Goal: Communication & Community: Answer question/provide support

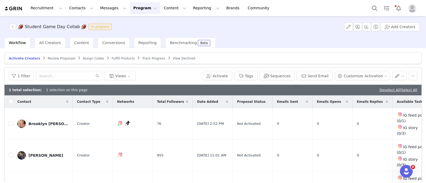
click at [48, 58] on span "Review Proposals" at bounding box center [62, 59] width 28 height 4
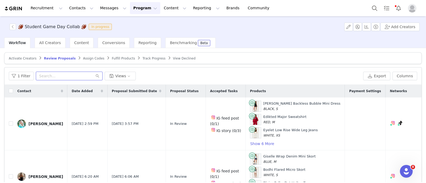
click at [55, 75] on input "text" at bounding box center [69, 76] width 67 height 9
paste input "maggiekryan637"
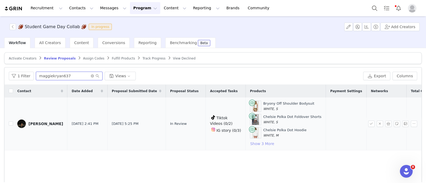
type input "maggiekryan637"
click at [250, 141] on button "Show 3 More" at bounding box center [262, 144] width 24 height 6
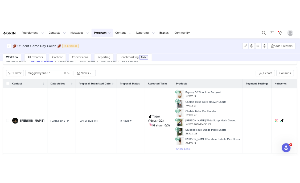
scroll to position [11, 0]
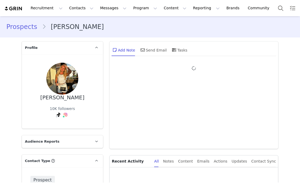
type input "+1 ([GEOGRAPHIC_DATA])"
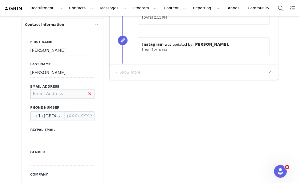
click at [62, 94] on input at bounding box center [62, 94] width 64 height 10
type input "sophie32smith32@gmail.com"
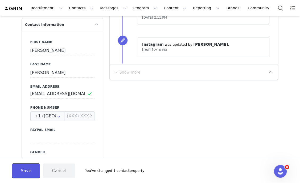
click at [21, 171] on button "Save" at bounding box center [26, 171] width 28 height 15
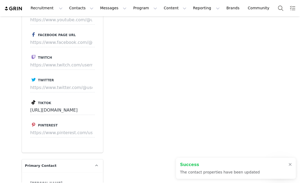
scroll to position [795, 0]
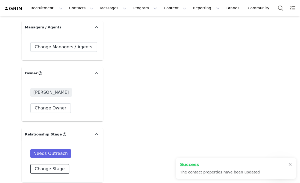
click at [51, 168] on button "Change Stage" at bounding box center [49, 170] width 39 height 10
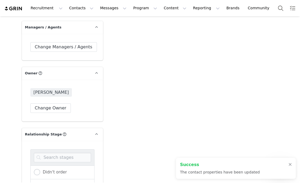
scroll to position [893, 0]
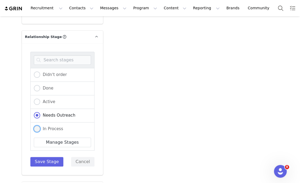
click at [53, 127] on span "In Process" at bounding box center [51, 129] width 23 height 5
click at [40, 126] on input "In Process" at bounding box center [37, 129] width 6 height 7
radio input "true"
radio input "false"
radio input "true"
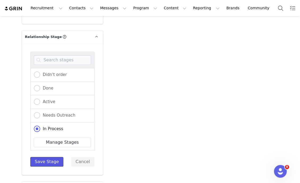
click at [45, 161] on button "Save Stage" at bounding box center [46, 162] width 33 height 10
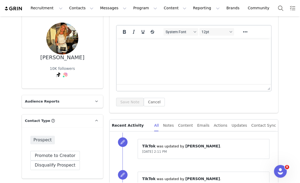
scroll to position [0, 0]
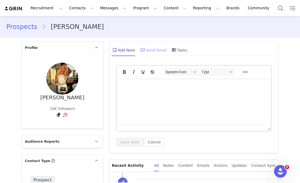
click at [152, 53] on div "Send Email" at bounding box center [152, 50] width 27 height 13
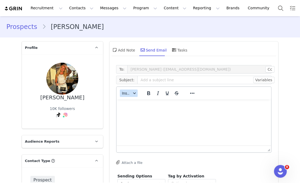
click at [129, 96] on button "Insert" at bounding box center [129, 93] width 18 height 7
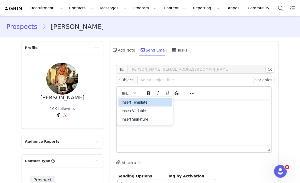
click at [134, 101] on div "Insert Template" at bounding box center [146, 102] width 48 height 6
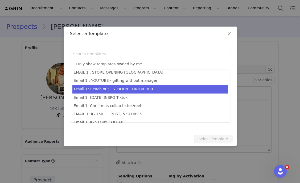
click at [143, 88] on li "Email 1: Reach out - STUDENT TIKTOK 300" at bounding box center [149, 89] width 155 height 9
type input "Collab with Edikted"
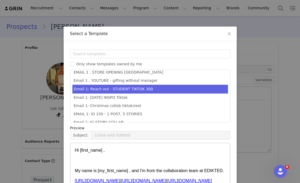
scroll to position [53, 0]
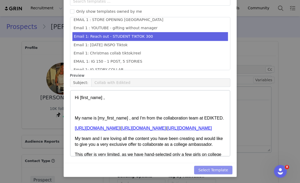
click at [217, 170] on button "Select Template" at bounding box center [213, 170] width 38 height 9
type input "Collab with Edikted"
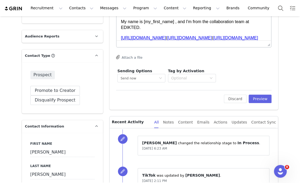
scroll to position [106, 0]
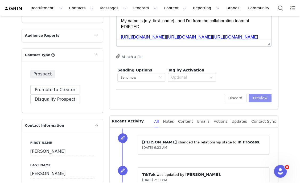
click at [265, 94] on button "Preview" at bounding box center [260, 98] width 23 height 9
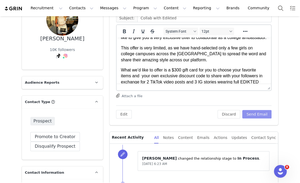
scroll to position [60, 0]
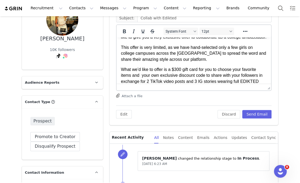
click at [177, 74] on p "What we’d like to offer is a $300 gift card for you to choose your favorite ite…" at bounding box center [194, 79] width 146 height 24
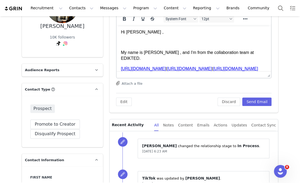
scroll to position [79, 0]
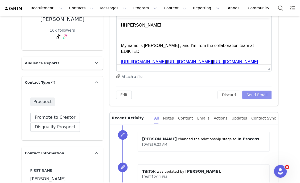
click at [260, 96] on button "Send Email" at bounding box center [257, 95] width 30 height 9
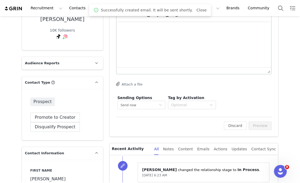
scroll to position [0, 0]
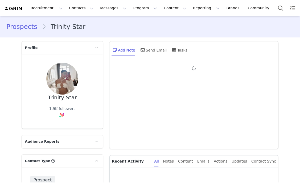
type input "+1 ([GEOGRAPHIC_DATA])"
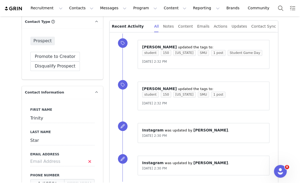
scroll to position [140, 0]
click at [53, 162] on input at bounding box center [62, 162] width 64 height 10
type input "startrinityyy5@gmail.com"
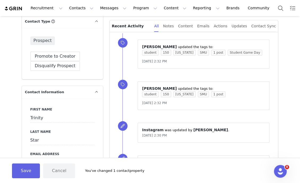
scroll to position [165, 0]
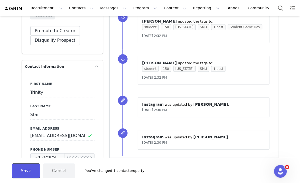
click at [27, 169] on button "Save" at bounding box center [26, 171] width 28 height 15
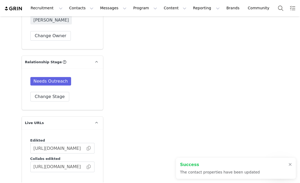
scroll to position [873, 0]
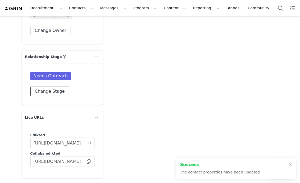
click at [49, 92] on button "Change Stage" at bounding box center [49, 92] width 39 height 10
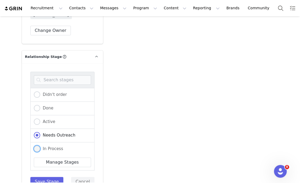
click at [44, 147] on span "In Process" at bounding box center [51, 149] width 23 height 5
click at [40, 146] on input "In Process" at bounding box center [37, 149] width 6 height 7
radio input "true"
radio input "false"
radio input "true"
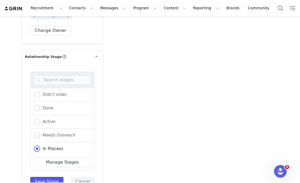
click at [45, 177] on button "Save Stage" at bounding box center [46, 182] width 33 height 10
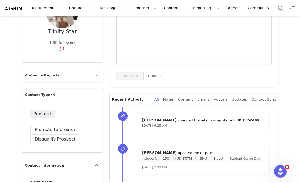
scroll to position [0, 0]
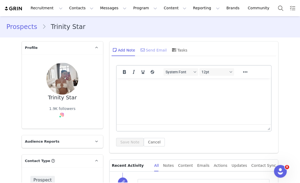
click at [148, 45] on div "Send Email" at bounding box center [152, 50] width 27 height 13
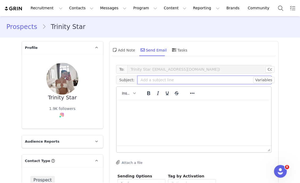
click at [137, 79] on input "text" at bounding box center [204, 80] width 134 height 9
paste input "Game Day with Edikted 🏈✨"
type input "Game Day with Edikted 🏈✨"
click at [147, 114] on html at bounding box center [193, 107] width 155 height 14
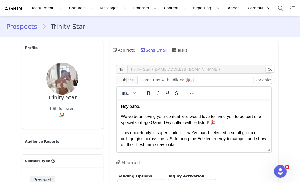
scroll to position [95, 0]
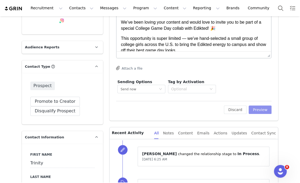
click at [254, 109] on button "Preview" at bounding box center [260, 110] width 23 height 9
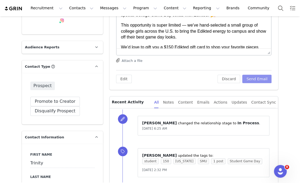
scroll to position [0, 0]
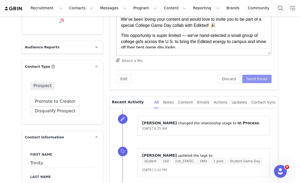
click at [253, 78] on button "Send Email" at bounding box center [257, 79] width 30 height 9
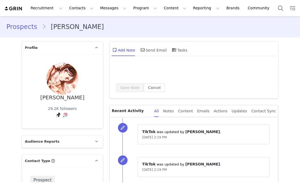
type input "+1 ([GEOGRAPHIC_DATA])"
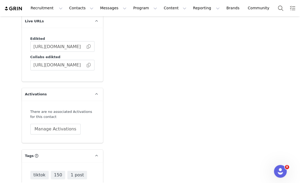
scroll to position [994, 0]
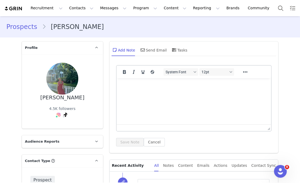
scroll to position [466, 0]
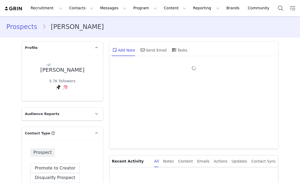
type input "+1 ([GEOGRAPHIC_DATA])"
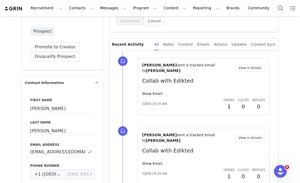
scroll to position [144, 0]
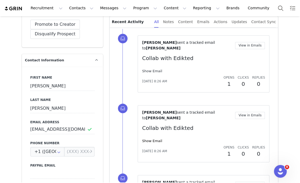
click at [148, 69] on link "Show Email" at bounding box center [152, 71] width 20 height 4
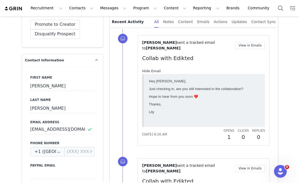
scroll to position [0, 0]
click at [148, 69] on link "Hide Email" at bounding box center [151, 71] width 19 height 4
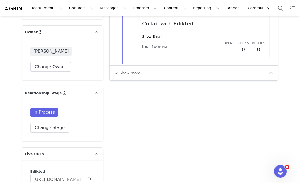
scroll to position [667, 0]
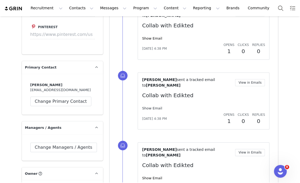
click at [148, 106] on link "Show Email" at bounding box center [152, 108] width 20 height 4
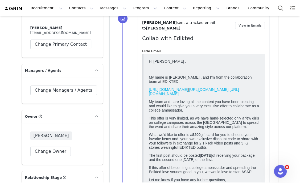
scroll to position [724, 0]
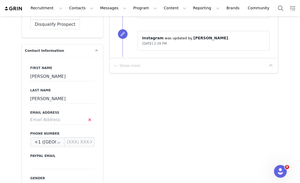
click at [56, 125] on div "First Name [PERSON_NAME] Last Name [PERSON_NAME] Email Address Phone Number +1 …" at bounding box center [62, 154] width 81 height 195
click at [54, 122] on input at bounding box center [62, 120] width 64 height 10
click at [70, 120] on input "[EMAIL_ADDRESS][DOMAIN_NAME]" at bounding box center [62, 120] width 64 height 10
type input "juliamoore6@icloud.com"
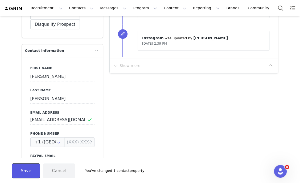
click at [17, 173] on button "Save" at bounding box center [26, 171] width 28 height 15
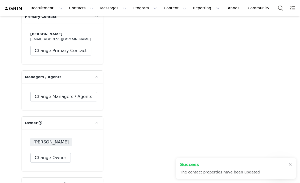
scroll to position [860, 0]
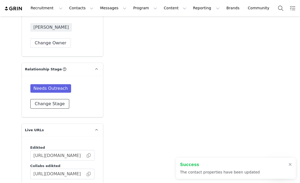
click at [50, 103] on button "Change Stage" at bounding box center [49, 104] width 39 height 10
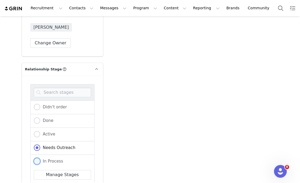
click at [52, 161] on span "In Process" at bounding box center [51, 161] width 23 height 5
click at [40, 161] on input "In Process" at bounding box center [37, 161] width 6 height 7
radio input "true"
radio input "false"
radio input "true"
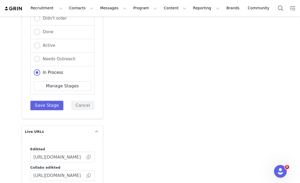
scroll to position [950, 0]
click at [43, 103] on button "Save Stage" at bounding box center [46, 106] width 33 height 10
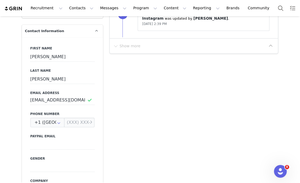
scroll to position [0, 0]
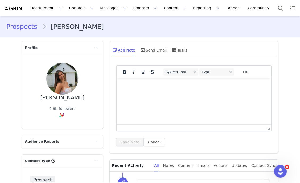
click at [140, 93] on html at bounding box center [193, 85] width 155 height 14
click at [152, 44] on div "Send Email" at bounding box center [152, 50] width 27 height 13
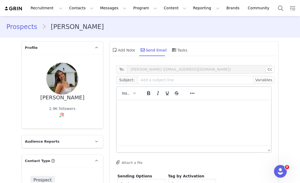
click at [126, 108] on p "Rich Text Area. Press ALT-0 for help." at bounding box center [194, 107] width 146 height 6
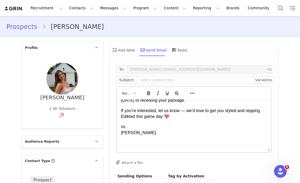
scroll to position [83, 0]
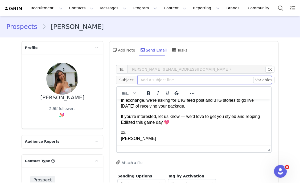
click at [147, 80] on input "text" at bounding box center [204, 80] width 134 height 9
paste input "Game Day with Edikted 🏈✨"
type input "Game Day with Edikted 🏈✨"
click at [152, 137] on p "xx, Dani" at bounding box center [194, 136] width 146 height 12
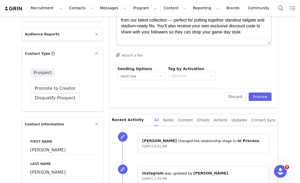
scroll to position [141, 0]
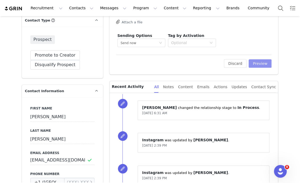
click at [263, 62] on button "Preview" at bounding box center [260, 63] width 23 height 9
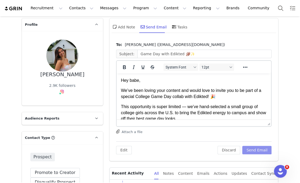
scroll to position [23, 0]
click at [248, 152] on button "Send Email" at bounding box center [257, 150] width 30 height 9
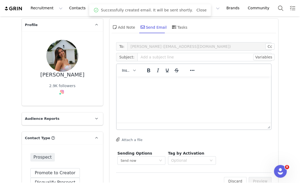
scroll to position [0, 0]
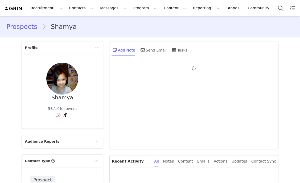
type input "+1 ([GEOGRAPHIC_DATA])"
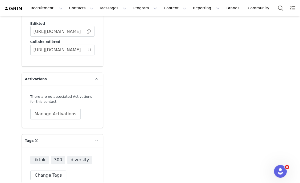
scroll to position [994, 0]
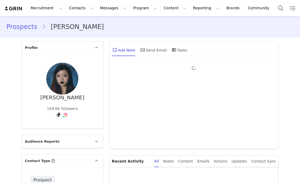
type input "+1 ([GEOGRAPHIC_DATA])"
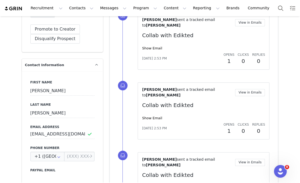
scroll to position [167, 0]
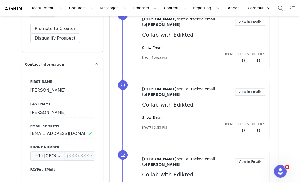
click at [152, 47] on div "[PERSON_NAME] sent a tracked email to [PERSON_NAME] View in Emails Collab with …" at bounding box center [203, 41] width 123 height 48
click at [150, 46] on link "Show Email" at bounding box center [152, 48] width 20 height 4
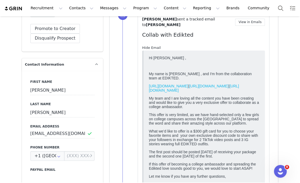
scroll to position [0, 0]
click at [150, 46] on link "Hide Email" at bounding box center [151, 48] width 19 height 4
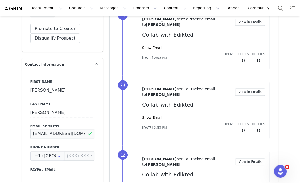
click at [48, 136] on input "[EMAIL_ADDRESS][DOMAIN_NAME]" at bounding box center [62, 134] width 64 height 10
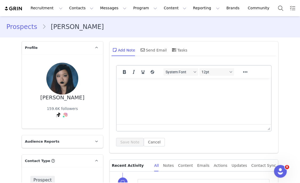
click at [160, 93] on html at bounding box center [193, 85] width 155 height 14
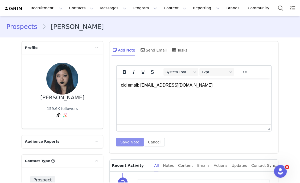
click at [123, 141] on button "Save Note" at bounding box center [130, 142] width 28 height 9
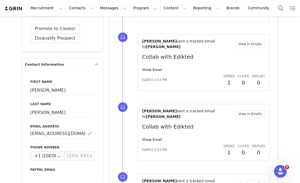
scroll to position [168, 0]
click at [56, 134] on input "[EMAIL_ADDRESS][DOMAIN_NAME]" at bounding box center [62, 134] width 64 height 10
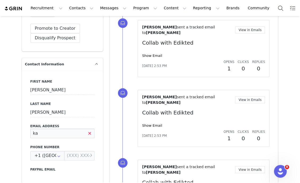
scroll to position [0, 0]
type input "[EMAIL_ADDRESS][DOMAIN_NAME]"
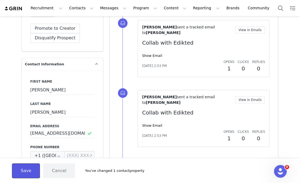
click at [27, 169] on button "Save" at bounding box center [26, 171] width 28 height 15
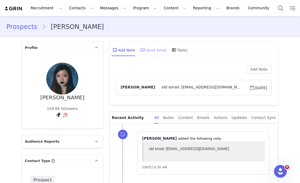
click at [153, 51] on div "Send Email" at bounding box center [152, 50] width 27 height 13
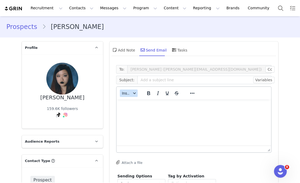
click at [128, 91] on span "Insert" at bounding box center [126, 93] width 9 height 4
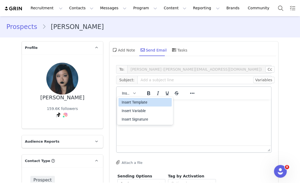
click at [129, 103] on div "Insert Template" at bounding box center [146, 102] width 48 height 6
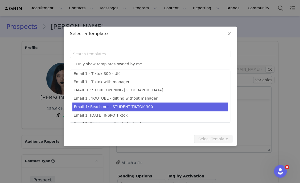
click at [137, 106] on li "Email 1: Reach out - STUDENT TIKTOK 300" at bounding box center [149, 107] width 155 height 9
type input "Collab with Edikted"
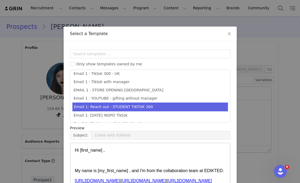
scroll to position [53, 0]
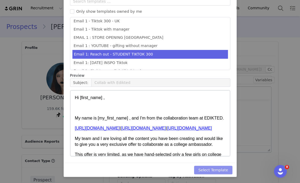
click at [203, 169] on button "Select Template" at bounding box center [213, 170] width 38 height 9
type input "Collab with Edikted"
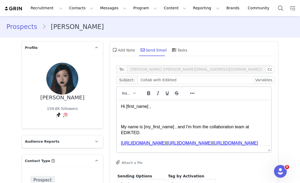
scroll to position [102, 0]
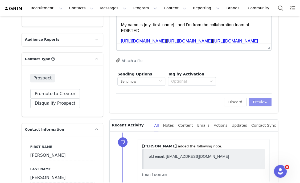
click at [261, 100] on button "Preview" at bounding box center [260, 102] width 23 height 9
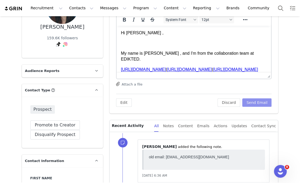
scroll to position [71, 0]
click at [252, 103] on button "Send Email" at bounding box center [257, 102] width 30 height 9
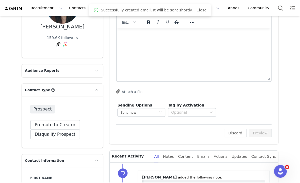
scroll to position [0, 0]
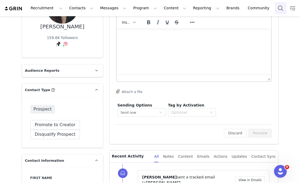
click at [275, 8] on button "Search" at bounding box center [281, 8] width 12 height 12
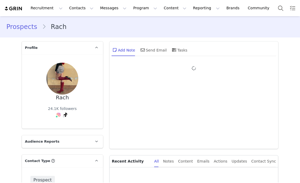
type input "+1 ([GEOGRAPHIC_DATA])"
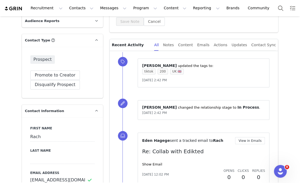
scroll to position [134, 0]
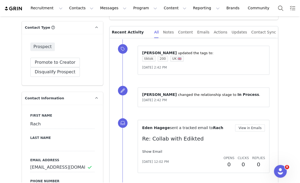
click at [149, 151] on link "Show Email" at bounding box center [152, 152] width 20 height 4
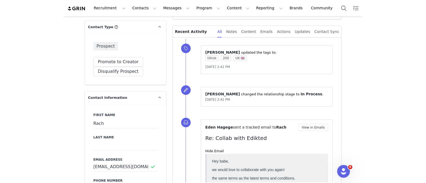
scroll to position [186, 0]
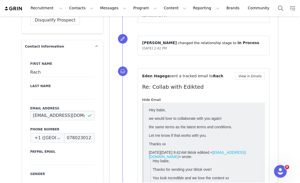
click at [61, 113] on input "[EMAIL_ADDRESS][DOMAIN_NAME]" at bounding box center [62, 116] width 64 height 10
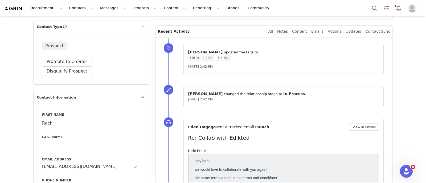
scroll to position [133, 0]
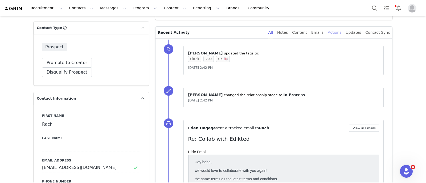
click at [300, 30] on div "Actions" at bounding box center [335, 33] width 14 height 12
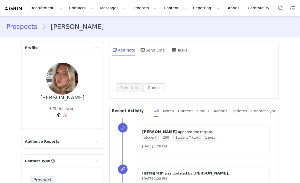
type input "+1 ([GEOGRAPHIC_DATA])"
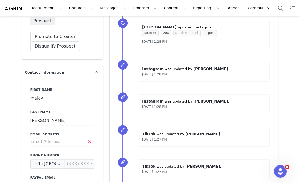
scroll to position [160, 0]
click at [55, 140] on input at bounding box center [62, 142] width 64 height 10
click at [49, 144] on input at bounding box center [62, 142] width 64 height 10
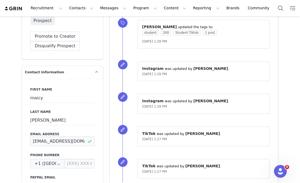
type input "07mjnelson@gmail.com"
click at [114, 126] on div "⁨ Galya Kangisser ⁩ updated the tags to: student 200 Student Tiktok 1 post Sep …" at bounding box center [194, 99] width 169 height 174
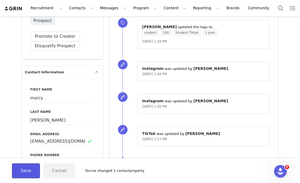
click at [25, 173] on button "Save" at bounding box center [26, 171] width 28 height 15
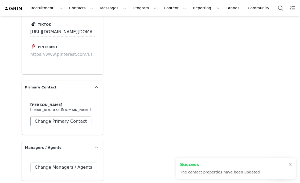
scroll to position [810, 0]
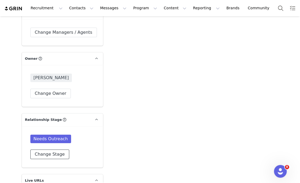
click at [47, 151] on button "Change Stage" at bounding box center [49, 155] width 39 height 10
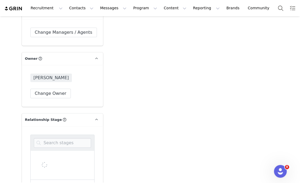
scroll to position [902, 0]
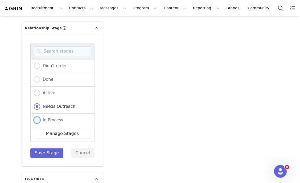
drag, startPoint x: 49, startPoint y: 116, endPoint x: 49, endPoint y: 121, distance: 4.5
click at [49, 118] on span "In Process" at bounding box center [51, 120] width 23 height 5
click at [40, 117] on input "In Process" at bounding box center [37, 120] width 6 height 7
radio input "true"
radio input "false"
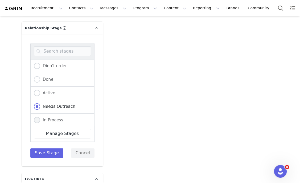
radio input "true"
click at [44, 150] on button "Save Stage" at bounding box center [46, 154] width 33 height 10
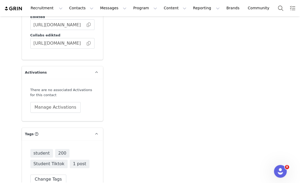
scroll to position [1005, 0]
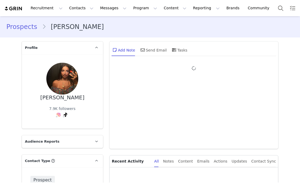
type input "+1 ([GEOGRAPHIC_DATA])"
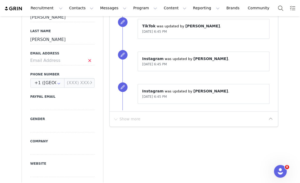
scroll to position [187, 0]
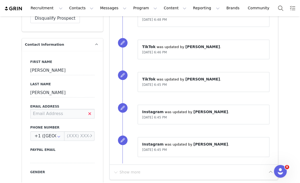
click at [54, 112] on input at bounding box center [62, 114] width 64 height 10
type input "[EMAIL_ADDRESS][DOMAIN_NAME]"
click at [99, 114] on div "First Name [PERSON_NAME] Last Name [PERSON_NAME] Email Address [EMAIL_ADDRESS][…" at bounding box center [62, 148] width 81 height 195
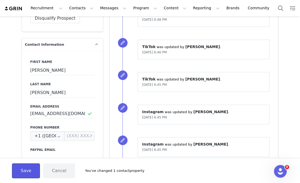
click at [17, 169] on button "Save" at bounding box center [26, 171] width 28 height 15
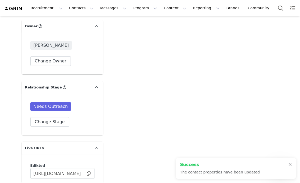
scroll to position [842, 0]
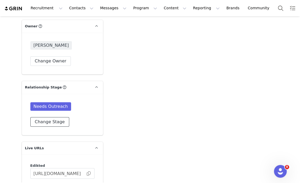
click at [55, 119] on button "Change Stage" at bounding box center [49, 122] width 39 height 10
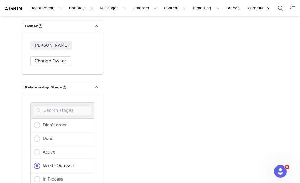
scroll to position [898, 0]
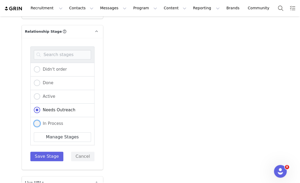
click at [52, 123] on span "In Process" at bounding box center [51, 123] width 23 height 5
click at [40, 123] on input "In Process" at bounding box center [37, 124] width 6 height 7
radio input "true"
radio input "false"
radio input "true"
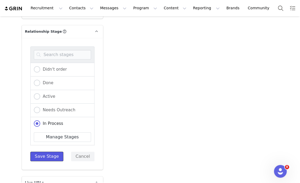
click at [44, 158] on button "Save Stage" at bounding box center [46, 157] width 33 height 10
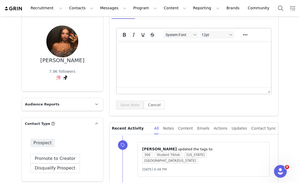
scroll to position [0, 0]
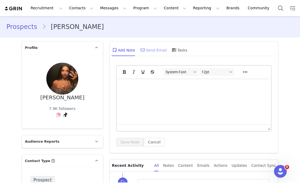
click at [150, 47] on div "Send Email" at bounding box center [152, 50] width 27 height 13
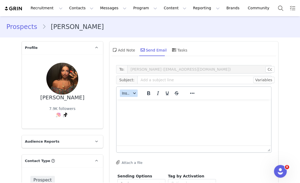
click at [124, 93] on span "Insert" at bounding box center [126, 93] width 9 height 4
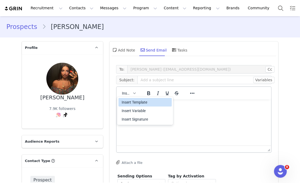
click at [129, 103] on div "Insert Template" at bounding box center [146, 102] width 48 height 6
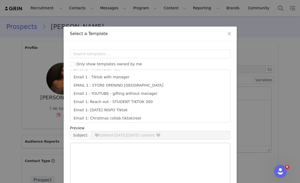
click at [129, 103] on li "Email 1: Reach out - STUDENT TIKTOK 300" at bounding box center [149, 102] width 155 height 8
type input "Collab with Edikted"
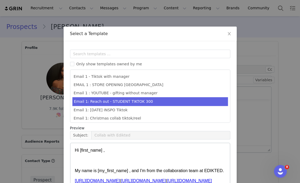
scroll to position [53, 0]
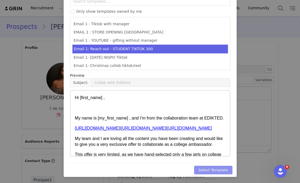
click at [209, 168] on button "Select Template" at bounding box center [213, 170] width 38 height 9
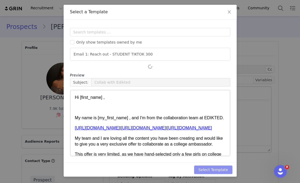
type input "Collab with Edikted"
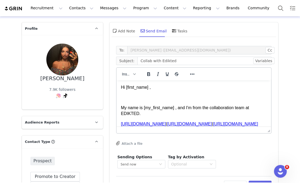
scroll to position [28, 0]
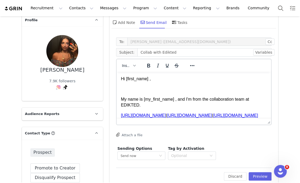
click at [259, 170] on div "Edit Discard Preview" at bounding box center [194, 174] width 156 height 13
click at [257, 174] on button "Preview" at bounding box center [260, 177] width 23 height 9
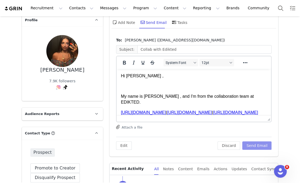
scroll to position [0, 0]
click at [258, 144] on button "Send Email" at bounding box center [257, 146] width 30 height 9
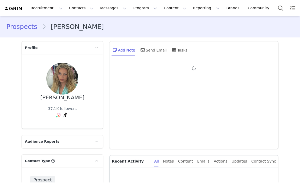
type input "+1 ([GEOGRAPHIC_DATA])"
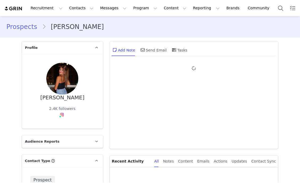
type input "+1 ([GEOGRAPHIC_DATA])"
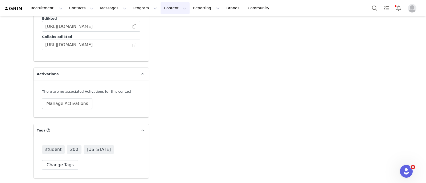
scroll to position [979, 0]
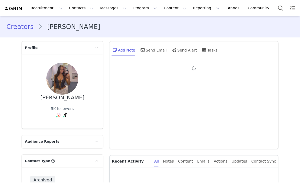
type input "+1 ([GEOGRAPHIC_DATA])"
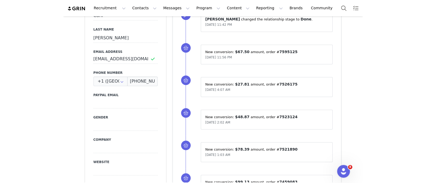
scroll to position [230, 0]
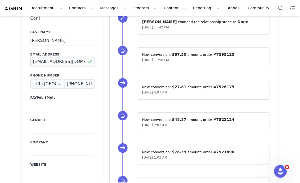
click at [61, 58] on input "[EMAIL_ADDRESS][DOMAIN_NAME]" at bounding box center [62, 62] width 64 height 10
click at [61, 58] on input "carliedwards05@gmail.com" at bounding box center [62, 62] width 64 height 10
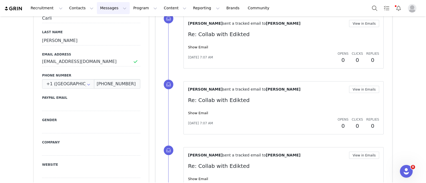
click at [98, 10] on button "Messages Messages" at bounding box center [113, 8] width 33 height 12
click at [101, 36] on p "Inbox" at bounding box center [97, 34] width 10 height 6
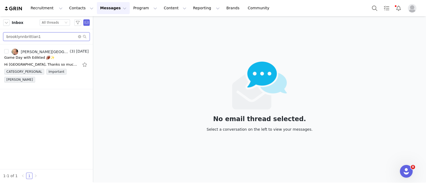
click at [39, 39] on input "brooklynnbrittian1" at bounding box center [46, 36] width 87 height 9
paste input "libbyvietor2025"
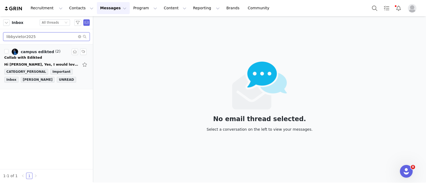
type input "libbyvietor2025"
click at [41, 55] on div "Collab with Edikted" at bounding box center [46, 57] width 84 height 5
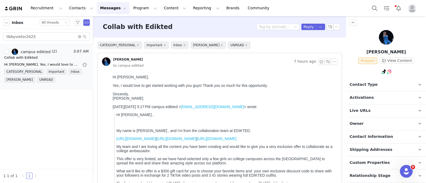
scroll to position [25, 0]
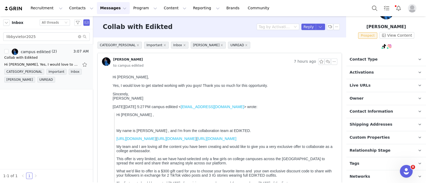
click at [300, 98] on p "Owner The account user who owns the contact" at bounding box center [379, 98] width 67 height 13
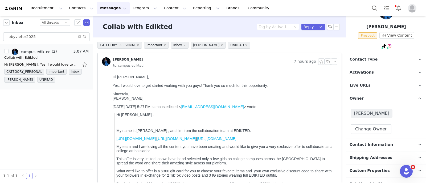
click at [300, 98] on p "Owner The account user who owns the contact" at bounding box center [379, 98] width 67 height 13
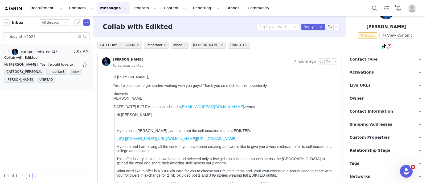
click at [300, 62] on p "Contact Type Contact type can be Creator, Prospect, Application, or Manager." at bounding box center [379, 59] width 67 height 13
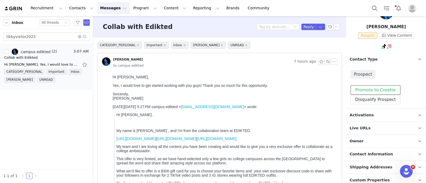
click at [300, 86] on button "Promote to Creator" at bounding box center [376, 90] width 50 height 10
click at [300, 60] on p "Contact Type Contact type can be Creator, Prospect, Application, or Manager." at bounding box center [379, 59] width 67 height 13
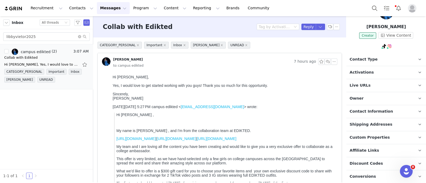
click at [300, 71] on p "Activations" at bounding box center [379, 72] width 67 height 13
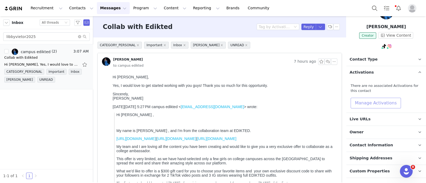
click at [300, 99] on button "Manage Activations" at bounding box center [376, 103] width 50 height 11
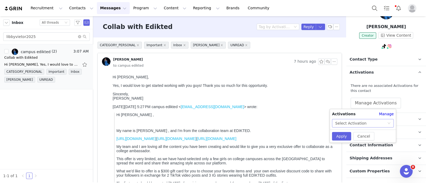
click at [300, 121] on div "Select Activation" at bounding box center [363, 123] width 62 height 9
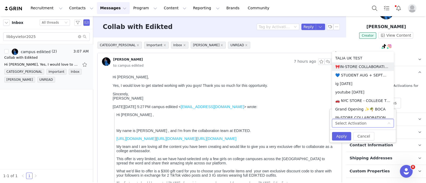
scroll to position [109, 0]
click at [300, 74] on li "💙 STUDENT AUG + SEPT💙 2025" at bounding box center [363, 76] width 62 height 9
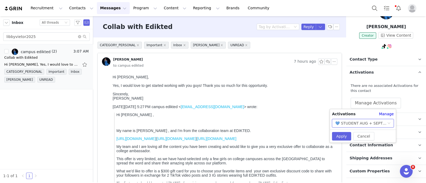
click at [300, 132] on div "Cancel Apply" at bounding box center [363, 136] width 66 height 13
click at [300, 135] on button "Apply" at bounding box center [341, 136] width 19 height 9
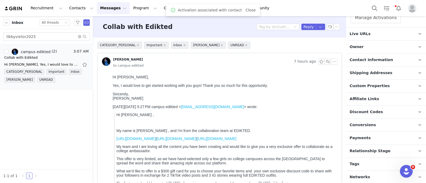
click at [300, 154] on p "Relationship Stage Use relationship stages to move contacts through a logical s…" at bounding box center [379, 151] width 67 height 13
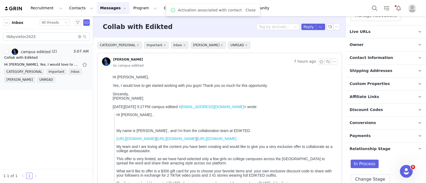
scroll to position [142, 0]
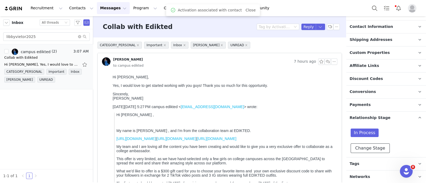
click at [300, 152] on button "Change Stage" at bounding box center [370, 149] width 39 height 10
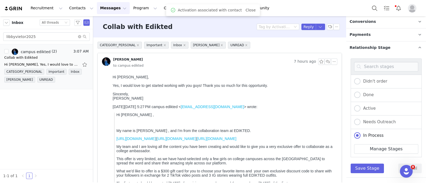
scroll to position [215, 0]
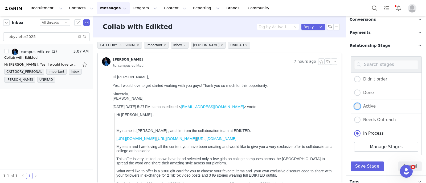
click at [300, 108] on label "Active" at bounding box center [365, 106] width 22 height 7
click at [300, 108] on input "Active" at bounding box center [357, 106] width 6 height 7
radio input "true"
radio input "false"
click at [300, 170] on div "Didn't order Done Active Needs Outreach In Process Creator Ongoing Not Relevent…" at bounding box center [386, 114] width 80 height 124
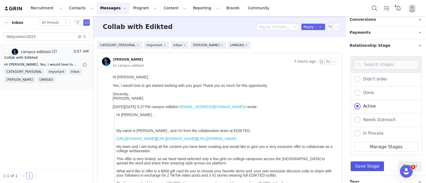
click at [300, 167] on button "Save Stage" at bounding box center [367, 167] width 33 height 10
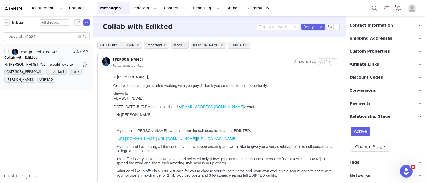
scroll to position [142, 0]
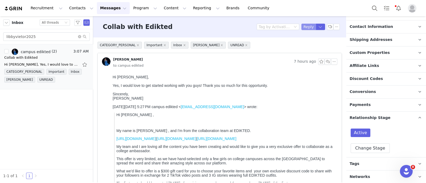
click at [300, 24] on button "Reply" at bounding box center [308, 27] width 15 height 6
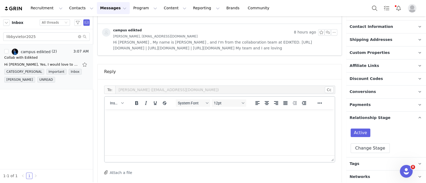
scroll to position [273, 0]
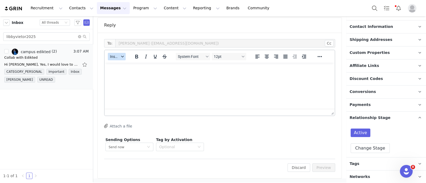
click at [118, 55] on span "Insert" at bounding box center [114, 57] width 9 height 4
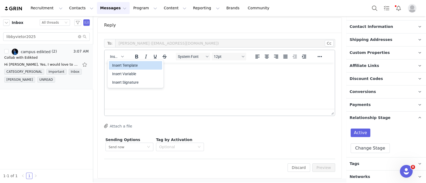
click at [124, 67] on div "Insert Template" at bounding box center [136, 65] width 48 height 6
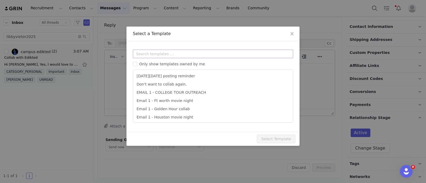
scroll to position [0, 0]
click at [143, 55] on input "text" at bounding box center [213, 54] width 160 height 9
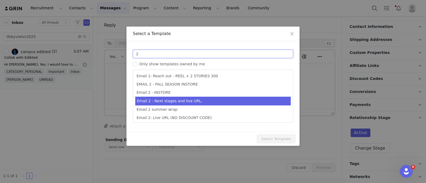
type input "2"
type input "Collab with Edikted"
click at [171, 100] on li "Email 2 - Next stages and live URL." at bounding box center [212, 101] width 155 height 9
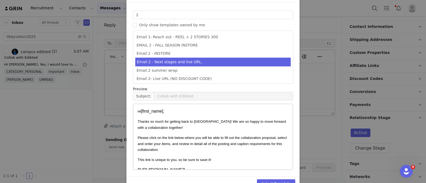
scroll to position [53, 0]
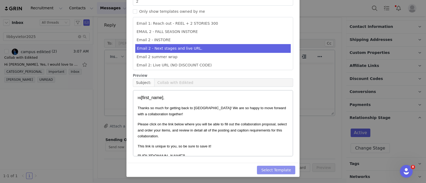
click at [264, 170] on button "Select Template" at bounding box center [276, 170] width 38 height 9
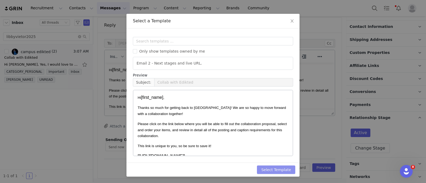
scroll to position [0, 0]
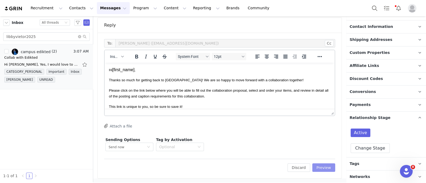
click at [300, 166] on button "Preview" at bounding box center [323, 168] width 23 height 9
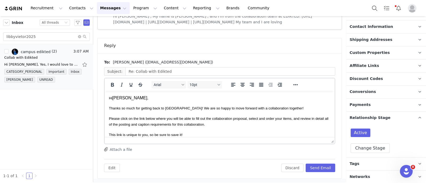
click at [300, 163] on p "Tags Keep track of your contacts by assigning them tags. You can then filter yo…" at bounding box center [379, 164] width 67 height 13
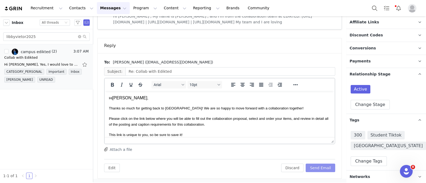
click at [300, 166] on button "Send Email" at bounding box center [321, 168] width 30 height 9
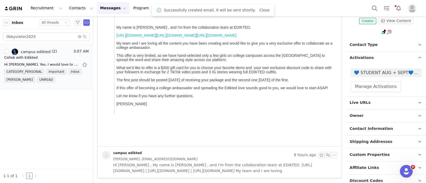
scroll to position [0, 0]
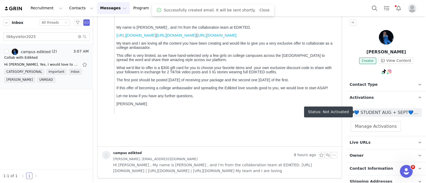
click at [300, 113] on span "💙 STUDENT AUG + SEPT💙 2025" at bounding box center [386, 113] width 65 height 6
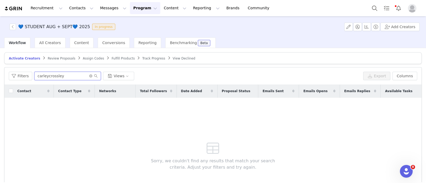
click at [43, 79] on input "carleycrossley" at bounding box center [67, 76] width 67 height 9
paste input "libbyvietor2025"
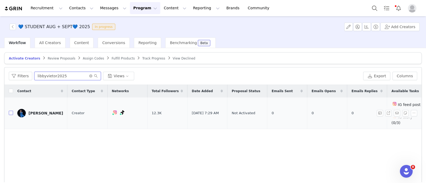
type input "libbyvietor2025"
click at [11, 111] on input "checkbox" at bounding box center [11, 113] width 4 height 4
checkbox input "true"
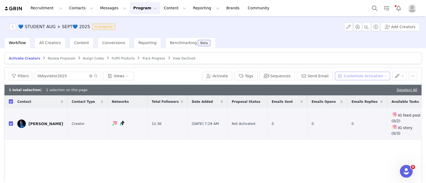
click at [300, 76] on button "Customize Activation" at bounding box center [362, 76] width 55 height 9
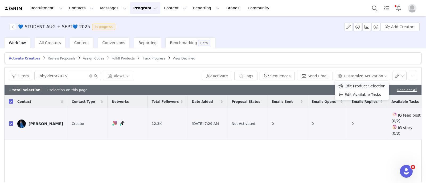
click at [300, 88] on span "Edit Product Selection" at bounding box center [364, 86] width 41 height 6
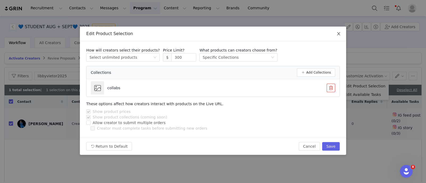
click at [300, 35] on icon "icon: close" at bounding box center [338, 34] width 4 height 4
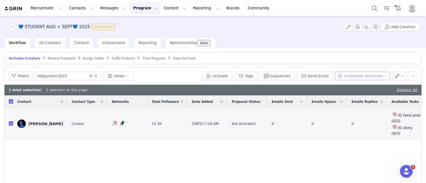
click at [300, 75] on button "Customize Activation" at bounding box center [362, 76] width 55 height 9
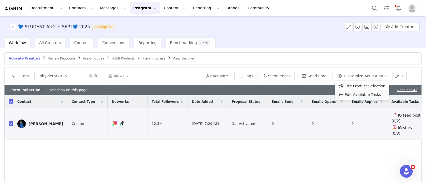
click at [300, 95] on span "Edit Available Tasks" at bounding box center [362, 95] width 36 height 6
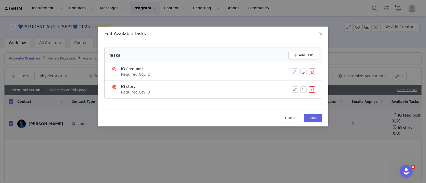
click at [292, 71] on button "button" at bounding box center [295, 72] width 6 height 6
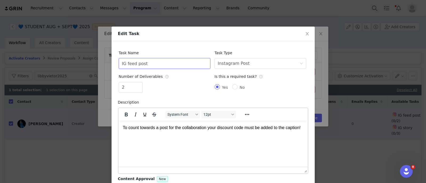
click at [154, 59] on input "IG feed post" at bounding box center [165, 63] width 92 height 11
type input "Tiktok Videos"
click at [218, 61] on div "Instagram Post" at bounding box center [234, 64] width 32 height 10
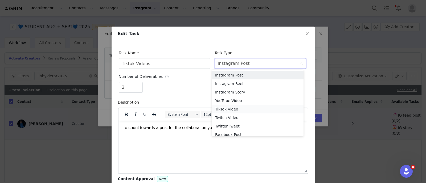
click at [219, 110] on li "TikTok Video" at bounding box center [258, 109] width 92 height 9
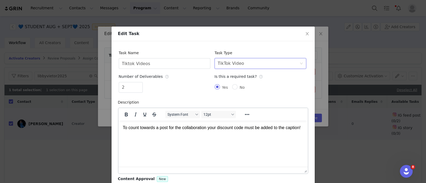
scroll to position [50, 0]
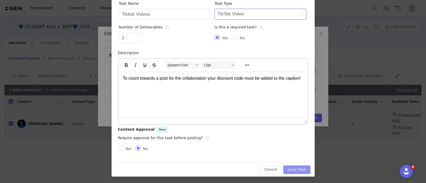
click at [292, 166] on button "Save Task" at bounding box center [296, 170] width 27 height 9
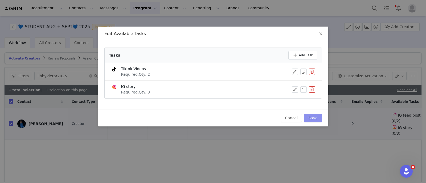
click at [300, 116] on button "Save" at bounding box center [313, 118] width 18 height 9
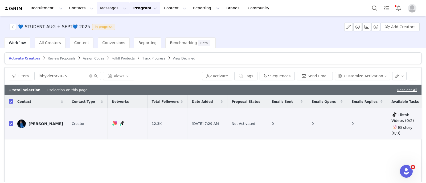
click at [105, 8] on button "Messages Messages" at bounding box center [113, 8] width 33 height 12
click at [100, 36] on p "Inbox" at bounding box center [97, 34] width 10 height 6
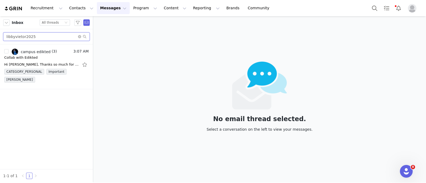
click at [39, 38] on input "libbyvietor2025" at bounding box center [46, 36] width 87 height 9
paste input "olokenney"
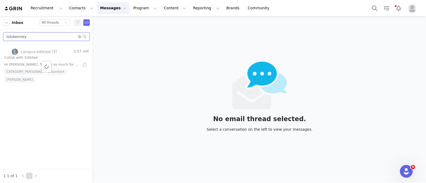
type input "lolokenney"
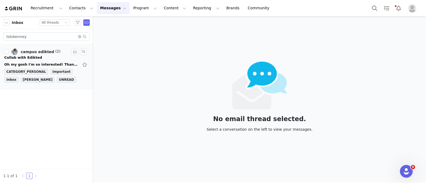
click at [54, 51] on span "(2)" at bounding box center [57, 52] width 6 height 6
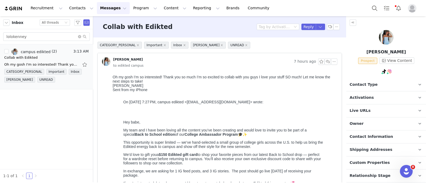
click at [300, 120] on p "Owner The account user who owns the contact" at bounding box center [379, 124] width 67 height 13
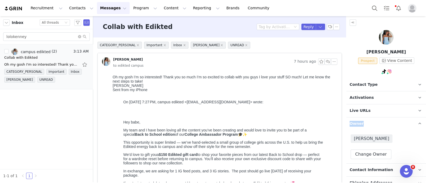
click at [300, 120] on p "Owner The account user who owns the contact" at bounding box center [379, 124] width 67 height 13
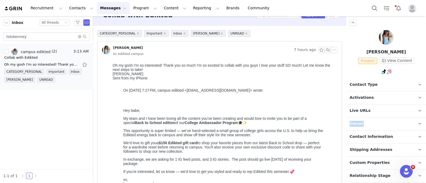
scroll to position [12, 0]
click at [300, 88] on p "Contact Type Contact type can be Creator, Prospect, Application, or Manager." at bounding box center [379, 85] width 67 height 13
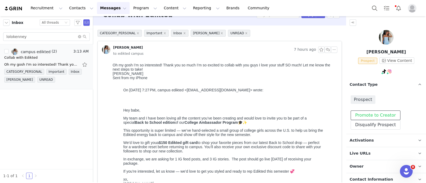
click at [300, 114] on button "Promote to Creator" at bounding box center [376, 116] width 50 height 10
click at [300, 85] on p "Contact Type Contact type can be Creator, Prospect, Application, or Manager." at bounding box center [379, 85] width 67 height 13
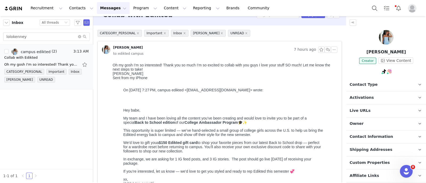
click at [300, 96] on p "Activations" at bounding box center [379, 98] width 67 height 13
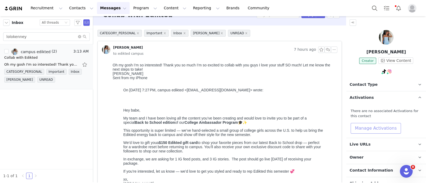
click at [300, 126] on button "Manage Activations" at bounding box center [376, 128] width 50 height 11
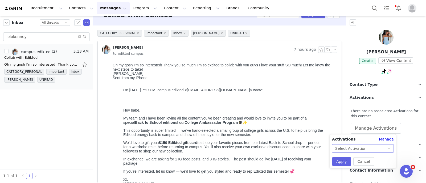
click at [300, 146] on div "Select Activation" at bounding box center [363, 149] width 62 height 9
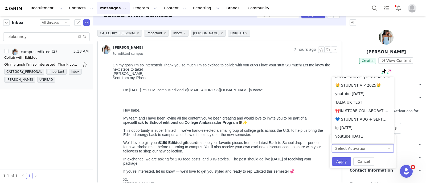
scroll to position [95, 0]
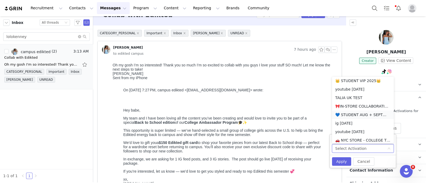
click at [300, 112] on li "💙 STUDENT AUG + SEPT💙 2025" at bounding box center [363, 115] width 62 height 9
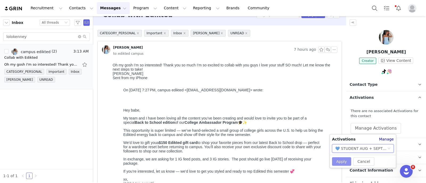
click at [300, 160] on button "Apply" at bounding box center [341, 162] width 19 height 9
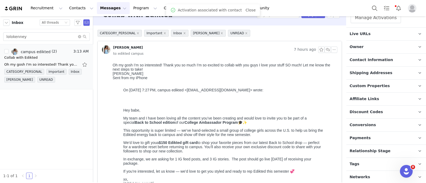
click at [300, 152] on span "Relationship Stage" at bounding box center [370, 152] width 41 height 6
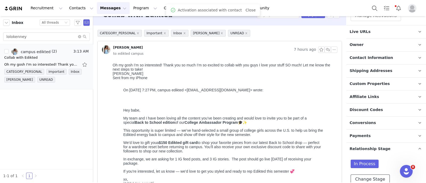
click at [300, 175] on button "Change Stage" at bounding box center [370, 180] width 39 height 10
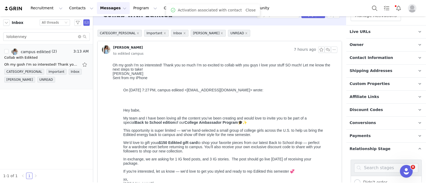
scroll to position [189, 0]
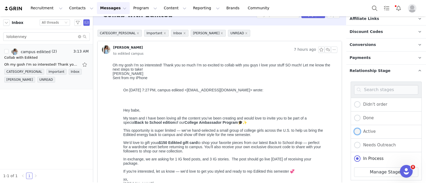
click at [300, 130] on span "Active" at bounding box center [367, 131] width 15 height 5
click at [300, 130] on input "Active" at bounding box center [357, 132] width 6 height 7
radio input "true"
radio input "false"
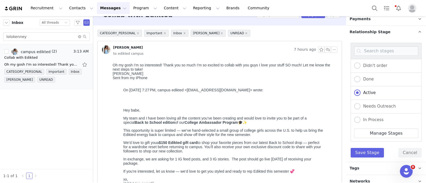
scroll to position [230, 0]
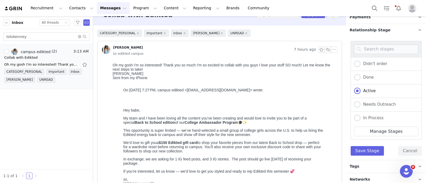
click at [300, 144] on div "Didn't order Done Active Needs Outreach In Process Creator Ongoing Not Relevent…" at bounding box center [386, 98] width 71 height 115
click at [300, 149] on button "Save Stage" at bounding box center [367, 151] width 33 height 10
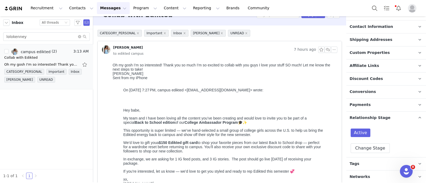
scroll to position [0, 0]
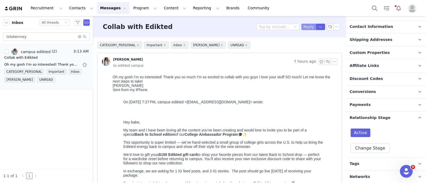
click at [300, 27] on button "Reply" at bounding box center [308, 27] width 15 height 6
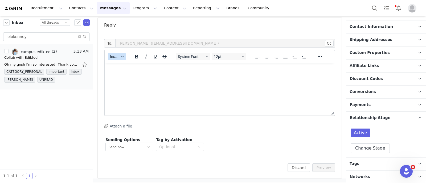
click at [117, 59] on button "Insert" at bounding box center [117, 56] width 18 height 7
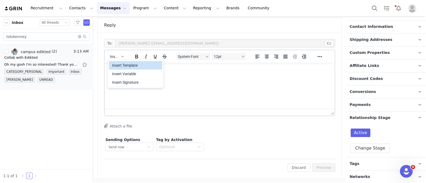
click at [121, 67] on div "Insert Template" at bounding box center [136, 65] width 48 height 6
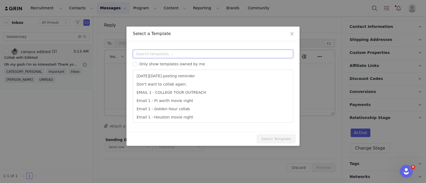
click at [148, 54] on input "text" at bounding box center [213, 54] width 160 height 9
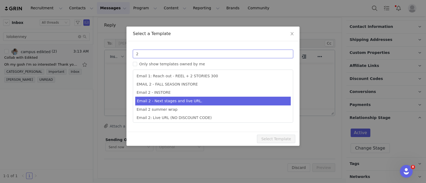
type input "2"
type input "Collab with Edikted"
click at [177, 104] on li "Email 2 - Next stages and live URL." at bounding box center [212, 101] width 155 height 9
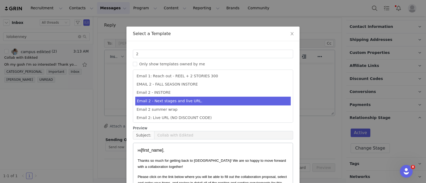
scroll to position [53, 0]
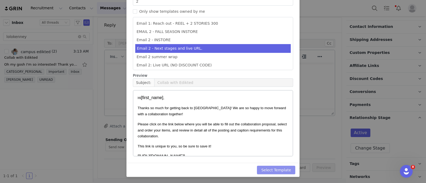
click at [275, 171] on button "Select Template" at bounding box center [276, 170] width 38 height 9
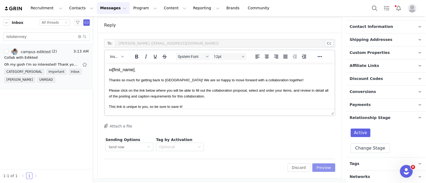
click at [300, 167] on button "Preview" at bounding box center [323, 168] width 23 height 9
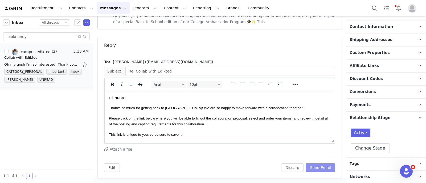
click at [300, 166] on button "Send Email" at bounding box center [321, 168] width 30 height 9
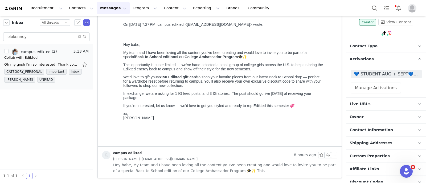
scroll to position [38, 0]
click at [300, 74] on span "💙 STUDENT AUG + SEPT💙 2025" at bounding box center [386, 74] width 65 height 6
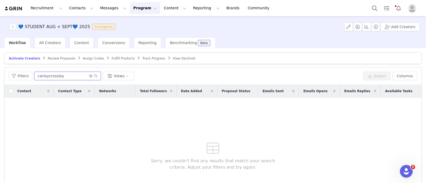
click at [42, 75] on input "carleycrossley" at bounding box center [67, 76] width 67 height 9
paste input "lolokenn"
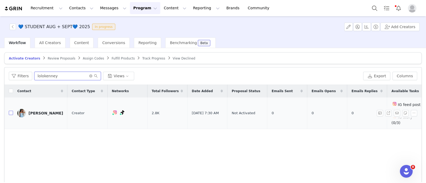
type input "lolokenney"
click at [10, 111] on input "checkbox" at bounding box center [11, 113] width 4 height 4
checkbox input "true"
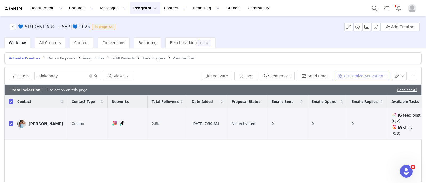
click at [300, 73] on button "Customize Activation" at bounding box center [362, 76] width 55 height 9
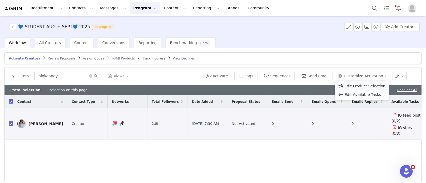
click at [300, 87] on span "Edit Product Selection" at bounding box center [364, 86] width 41 height 6
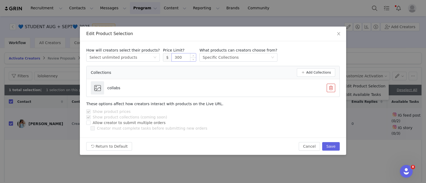
click at [172, 60] on input "300" at bounding box center [184, 58] width 24 height 8
click at [300, 142] on div "Return to Default Cancel Save" at bounding box center [213, 146] width 266 height 17
click at [300, 144] on button "Save" at bounding box center [331, 146] width 18 height 9
type input "300"
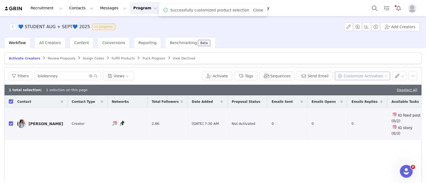
click at [300, 76] on button "Customize Activation" at bounding box center [362, 76] width 55 height 9
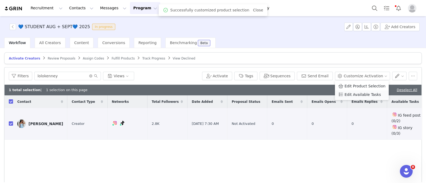
click at [300, 96] on span "Edit Available Tasks" at bounding box center [362, 95] width 36 height 6
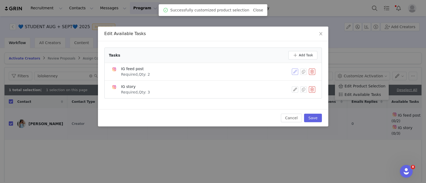
click at [294, 72] on button "button" at bounding box center [295, 72] width 6 height 6
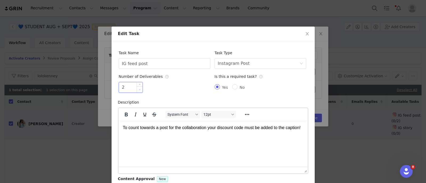
type input "1"
click at [137, 92] on span "Decrease Value" at bounding box center [140, 90] width 6 height 6
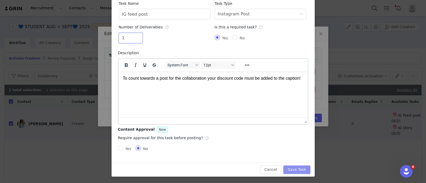
click at [298, 172] on button "Save Task" at bounding box center [296, 170] width 27 height 9
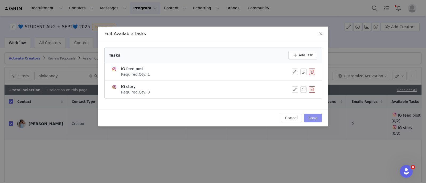
click at [300, 117] on button "Save" at bounding box center [313, 118] width 18 height 9
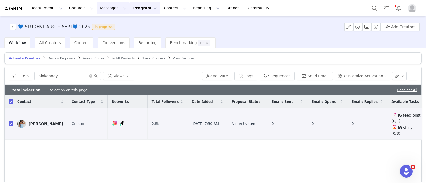
click at [106, 12] on button "Messages Messages" at bounding box center [113, 8] width 33 height 12
click at [100, 36] on link "Inbox" at bounding box center [109, 33] width 42 height 10
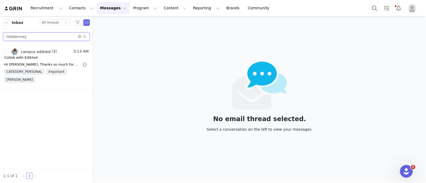
click at [39, 40] on input "lolokenney" at bounding box center [46, 36] width 87 height 9
paste input "dreajean06"
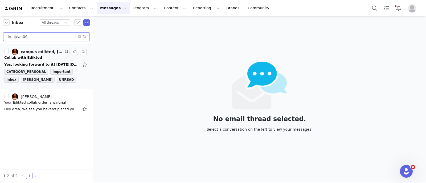
type input "dreajean06"
click at [39, 53] on div "campus edikted, drea wills" at bounding box center [42, 52] width 43 height 4
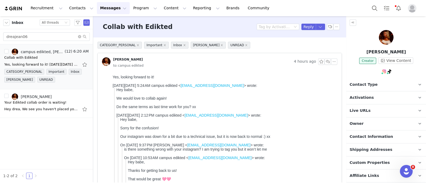
click at [300, 87] on p "Contact Type Contact type can be Creator, Prospect, Application, or Manager." at bounding box center [379, 85] width 67 height 13
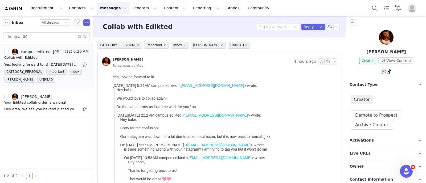
click at [300, 87] on p "Contact Type Contact type can be Creator, Prospect, Application, or Manager." at bounding box center [379, 85] width 67 height 13
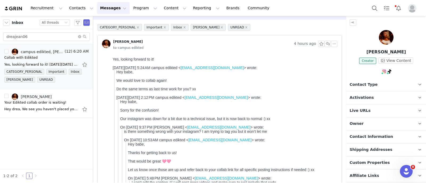
scroll to position [77, 0]
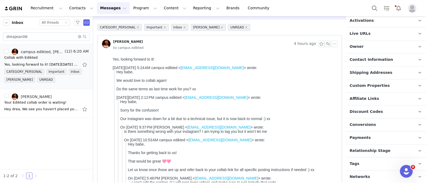
click at [300, 161] on span "Tags" at bounding box center [355, 164] width 10 height 6
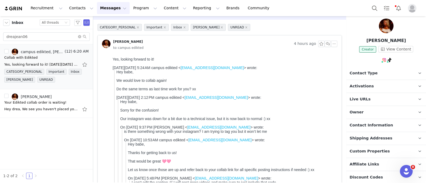
scroll to position [2, 0]
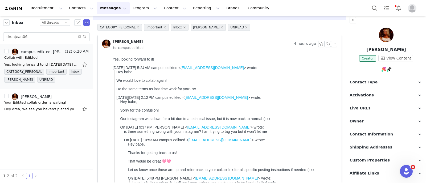
click at [300, 97] on span "Activations" at bounding box center [362, 96] width 24 height 6
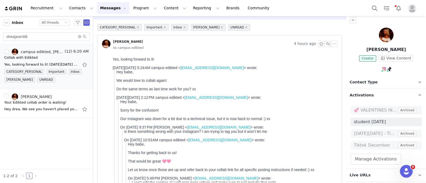
click at [300, 97] on span "Activations" at bounding box center [362, 96] width 24 height 6
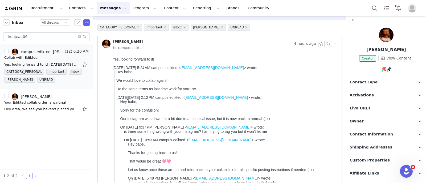
scroll to position [0, 0]
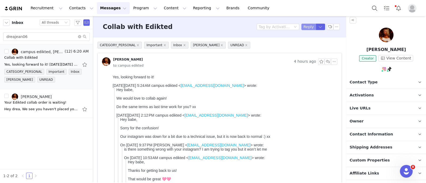
click at [300, 26] on button "Reply" at bounding box center [308, 27] width 15 height 6
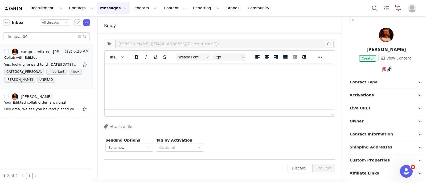
click at [122, 72] on p "Rich Text Area. Press ALT-0 for help." at bounding box center [219, 71] width 221 height 6
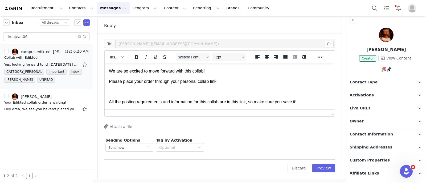
scroll to position [8, 0]
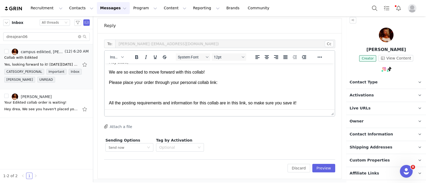
click at [300, 104] on p "Live URLs" at bounding box center [379, 108] width 67 height 13
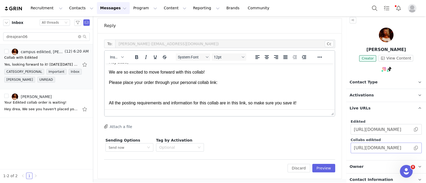
click at [300, 148] on span at bounding box center [415, 148] width 5 height 0
click at [152, 92] on p "Rich Text Area. Press ALT-0 for help." at bounding box center [219, 93] width 221 height 6
click at [152, 92] on p "https://collabs.edikted.com/8a44f85f-fad9-45ef-af01-413a66a4a343" at bounding box center [219, 93] width 221 height 6
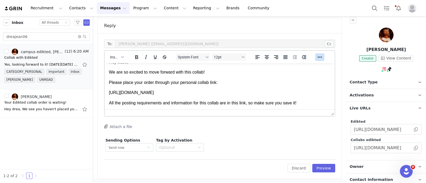
click at [300, 55] on button "Reveal or hide additional toolbar items" at bounding box center [319, 57] width 9 height 7
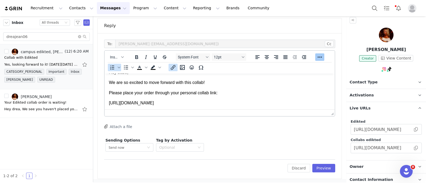
click at [177, 69] on button "Insert/edit link" at bounding box center [173, 67] width 9 height 7
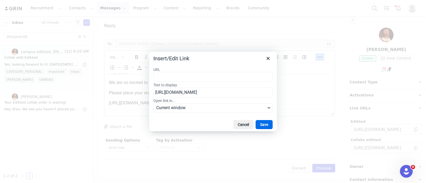
type input "https://collabs.edikted.com/8a44f85f-fad9-45ef-af01-413a66a4a343"
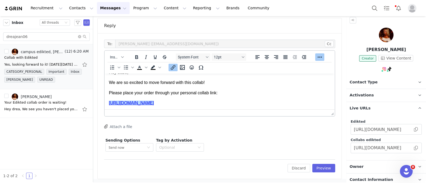
scroll to position [50, 0]
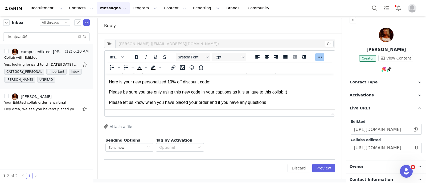
click at [228, 84] on p "Here is your new personalized 10% off discount code:" at bounding box center [219, 82] width 221 height 6
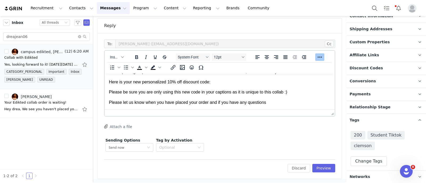
click at [300, 71] on p "Discount Codes Discount codes associated with this Influencer" at bounding box center [379, 68] width 67 height 13
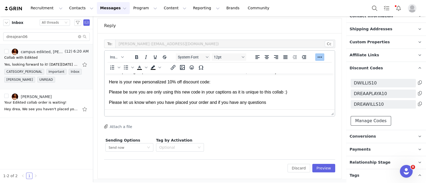
click at [300, 120] on button "Manage Codes" at bounding box center [371, 121] width 40 height 10
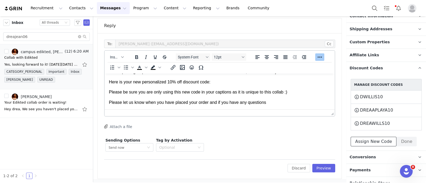
click at [300, 141] on button "Assign New Code" at bounding box center [374, 142] width 46 height 10
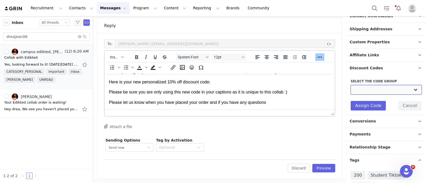
click at [300, 90] on select "Edikted UK: NEW TIKTOK ❤️ Edikted UK: NEW IG ❤️ Edikted: Students + IG Edikted:…" at bounding box center [386, 90] width 71 height 10
select select "10009866"
click at [300, 85] on select "Edikted UK: NEW TIKTOK ❤️ Edikted UK: NEW IG ❤️ Edikted: Students + IG Edikted:…" at bounding box center [386, 90] width 71 height 10
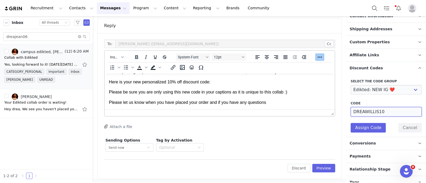
click at [300, 112] on input "DREAWILLIS10" at bounding box center [386, 112] width 71 height 10
type input "DWILLSS10"
click at [300, 130] on button "Assign Code" at bounding box center [368, 128] width 35 height 10
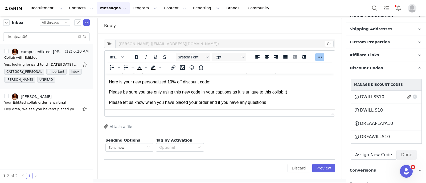
click at [300, 96] on span "DWILLSS10" at bounding box center [372, 97] width 24 height 6
copy div "DWILLSS10 This code will no longer be usable and any revenue attribution will b…"
click at [300, 153] on button "Done" at bounding box center [406, 155] width 20 height 10
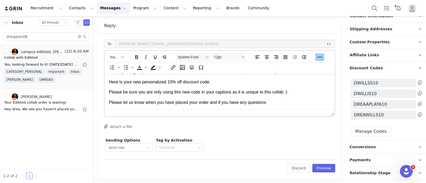
click at [217, 87] on body "Hey babe, We are so excited to move forward with this collab! Please place your…" at bounding box center [219, 66] width 221 height 77
click at [223, 82] on p "Here is your new personalized 10% off discount code:" at bounding box center [219, 82] width 221 height 6
click at [222, 84] on p "Here is your new personalized 10% off discount code: DWILLSS10" at bounding box center [219, 82] width 221 height 6
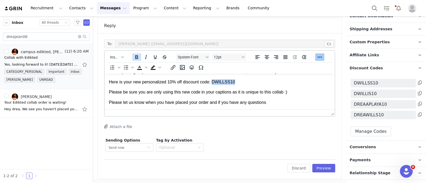
click at [137, 55] on icon "Bold" at bounding box center [136, 57] width 3 height 4
click at [182, 92] on p "Please be sure you are only using this new code in your captions as it is uniqu…" at bounding box center [219, 92] width 221 height 6
click at [133, 55] on icon "Bold" at bounding box center [136, 57] width 6 height 6
click at [271, 106] on html "Hey babe, We are so excited to move forward with this collab! Please place your…" at bounding box center [220, 67] width 230 height 86
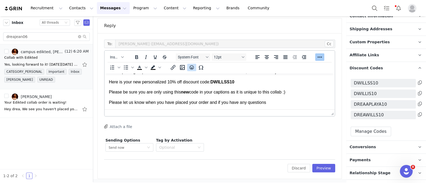
click at [192, 68] on icon "Emojis" at bounding box center [191, 67] width 6 height 6
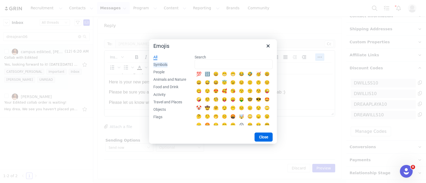
click at [162, 64] on div "Symbols" at bounding box center [160, 64] width 14 height 5
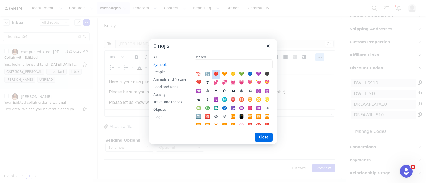
click at [219, 74] on div "❤️" at bounding box center [216, 74] width 9 height 9
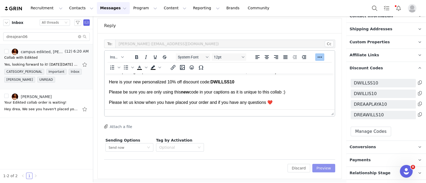
click at [300, 167] on button "Preview" at bounding box center [323, 168] width 23 height 9
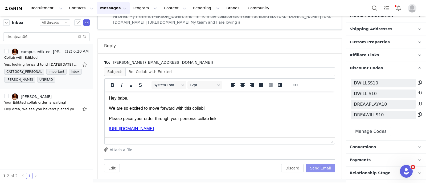
scroll to position [0, 0]
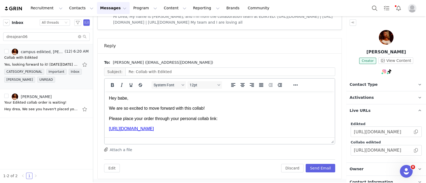
click at [300, 95] on p "Activations" at bounding box center [379, 98] width 67 height 13
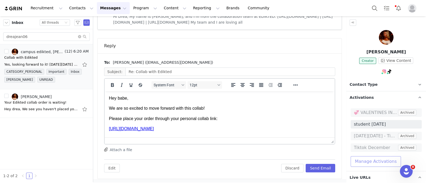
click at [300, 159] on button "Manage Activations" at bounding box center [376, 162] width 50 height 11
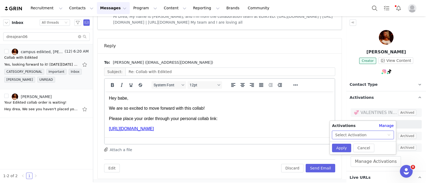
click at [300, 133] on div "Select Activation" at bounding box center [363, 135] width 62 height 9
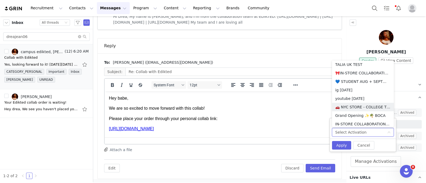
scroll to position [112, 0]
click at [300, 79] on li "💙 STUDENT AUG + SEPT💙 2025" at bounding box center [363, 81] width 62 height 9
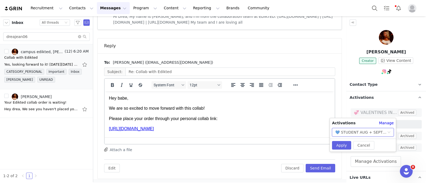
click at [300, 140] on div "Cancel Apply" at bounding box center [363, 145] width 66 height 13
click at [300, 143] on button "Apply" at bounding box center [341, 145] width 19 height 9
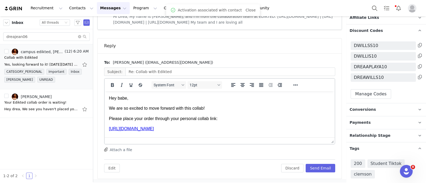
scroll to position [311, 0]
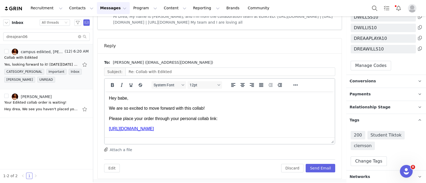
click at [300, 101] on p "Relationship Stage Use relationship stages to move contacts through a logical s…" at bounding box center [379, 107] width 67 height 13
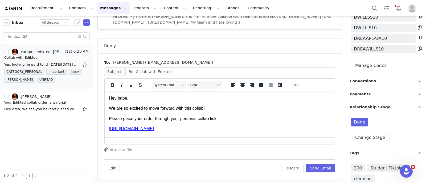
click at [300, 105] on span "Relationship Stage" at bounding box center [370, 108] width 41 height 6
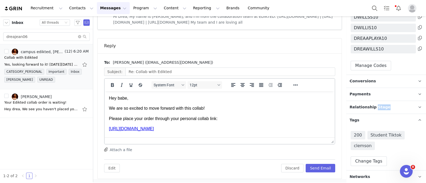
click at [300, 105] on span "Relationship Stage" at bounding box center [370, 108] width 41 height 6
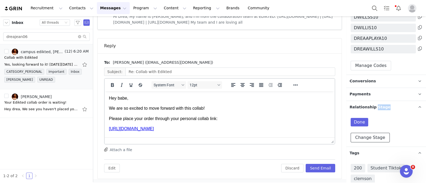
click at [300, 136] on button "Change Stage" at bounding box center [370, 138] width 39 height 10
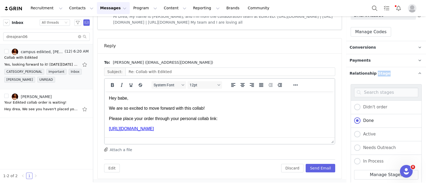
scroll to position [346, 0]
click at [300, 133] on span "Active" at bounding box center [367, 133] width 15 height 5
click at [300, 133] on input "Active" at bounding box center [357, 133] width 6 height 7
radio input "true"
radio input "false"
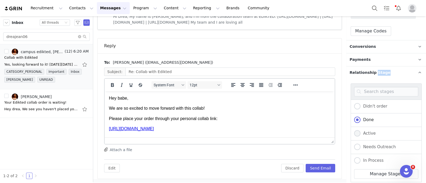
radio input "true"
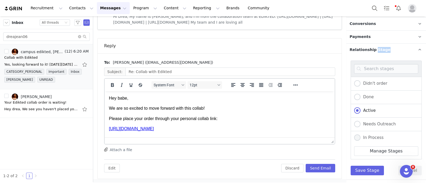
scroll to position [369, 0]
click at [300, 173] on button "Save Stage" at bounding box center [367, 171] width 33 height 10
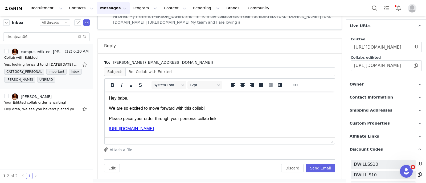
scroll to position [163, 0]
click at [300, 168] on button "Send Email" at bounding box center [321, 168] width 30 height 9
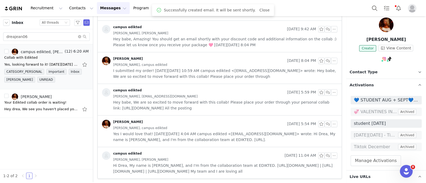
scroll to position [12, 0]
click at [300, 98] on span "💙 STUDENT AUG + SEPT💙 2025" at bounding box center [386, 100] width 65 height 6
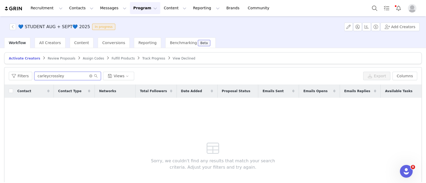
click at [64, 76] on input "carleycrossley" at bounding box center [67, 76] width 67 height 9
paste input "DWILLSS10"
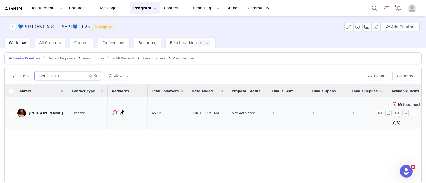
type input "DWILLSS10"
click at [11, 111] on input "checkbox" at bounding box center [11, 113] width 4 height 4
checkbox input "true"
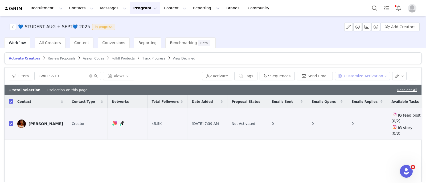
click at [300, 78] on button "Customize Activation" at bounding box center [362, 76] width 55 height 9
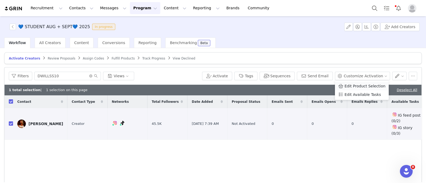
click at [300, 84] on div "Edit Product Selection" at bounding box center [361, 86] width 47 height 6
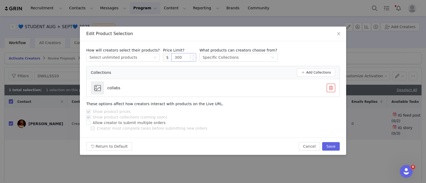
drag, startPoint x: 161, startPoint y: 58, endPoint x: 170, endPoint y: 59, distance: 9.9
click at [170, 59] on span "$ 300" at bounding box center [179, 57] width 33 height 9
click at [172, 59] on input "300" at bounding box center [184, 58] width 24 height 8
click at [300, 144] on button "Save" at bounding box center [331, 146] width 18 height 9
type input "300"
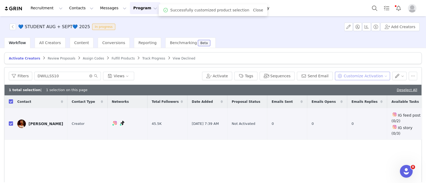
click at [300, 77] on button "Customize Activation" at bounding box center [362, 76] width 55 height 9
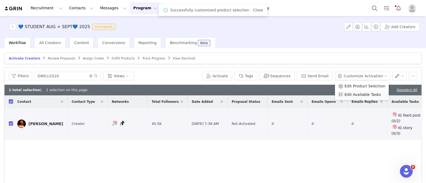
click at [300, 97] on span "Edit Available Tasks" at bounding box center [362, 95] width 36 height 6
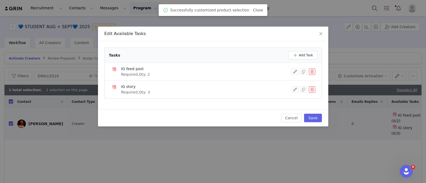
click at [298, 70] on div at bounding box center [303, 72] width 23 height 6
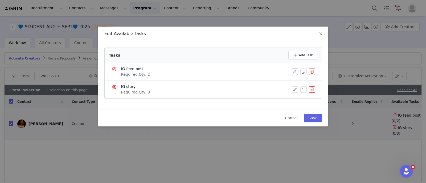
click at [294, 69] on button "button" at bounding box center [295, 72] width 6 height 6
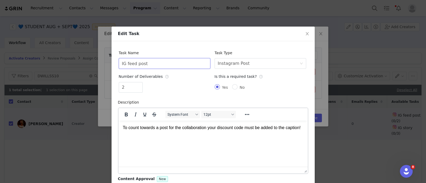
click at [188, 62] on input "IG feed post" at bounding box center [165, 63] width 92 height 11
type input "Tiktok Videos"
click at [235, 66] on div "Instagram Post" at bounding box center [234, 64] width 32 height 10
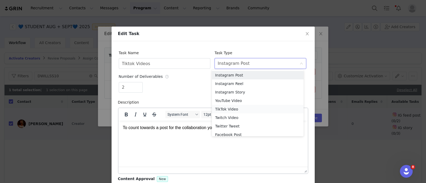
click at [235, 107] on li "TikTok Video" at bounding box center [258, 109] width 92 height 9
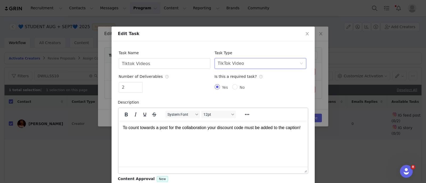
scroll to position [50, 0]
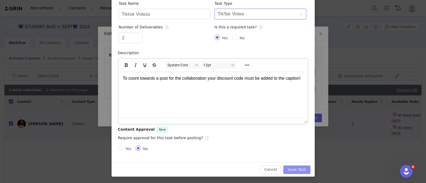
click at [291, 170] on button "Save Task" at bounding box center [296, 170] width 27 height 9
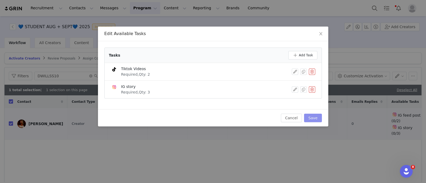
click at [300, 117] on button "Save" at bounding box center [313, 118] width 18 height 9
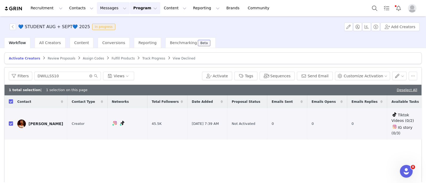
click at [108, 6] on button "Messages Messages" at bounding box center [113, 8] width 33 height 12
click at [98, 34] on p "Inbox" at bounding box center [97, 34] width 10 height 6
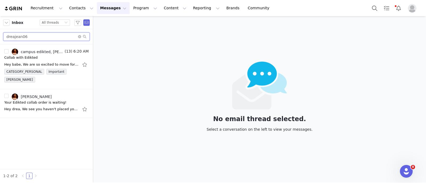
click at [38, 38] on input "dreajean06" at bounding box center [46, 36] width 87 height 9
paste input "jessicaguttillo3"
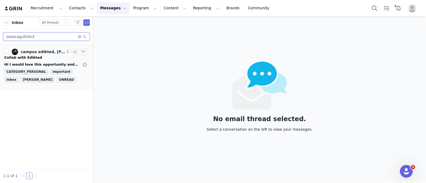
type input "jessicaguttillo3"
click at [35, 50] on div "campus edikted, Jessica Guttillo" at bounding box center [43, 52] width 45 height 4
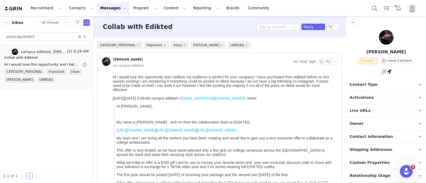
click at [300, 124] on p "Owner The account user who owns the contact" at bounding box center [379, 124] width 67 height 13
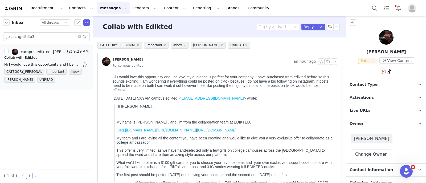
click at [300, 124] on p "Owner The account user who owns the contact" at bounding box center [379, 124] width 67 height 13
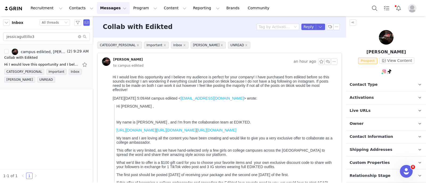
click at [300, 89] on p "Contact Type Contact type can be Creator, Prospect, Application, or Manager." at bounding box center [379, 85] width 67 height 13
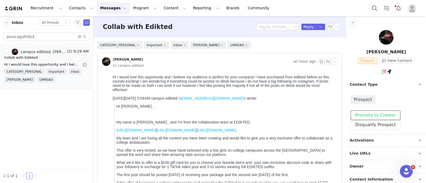
click at [300, 114] on button "Promote to Creator" at bounding box center [376, 116] width 50 height 10
click at [300, 81] on link at bounding box center [419, 85] width 13 height 13
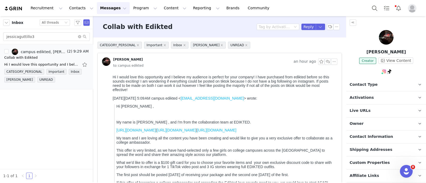
click at [300, 101] on p "Activations" at bounding box center [379, 98] width 67 height 13
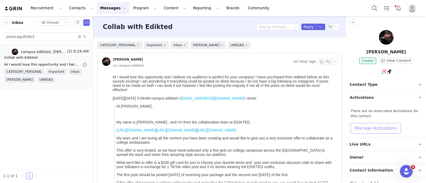
click at [300, 128] on button "Manage Activations" at bounding box center [376, 128] width 50 height 11
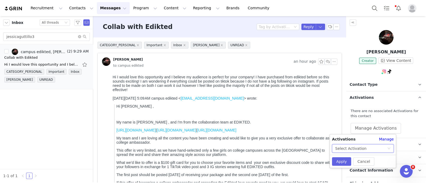
click at [300, 149] on icon "icon: down" at bounding box center [388, 148] width 3 height 3
click at [300, 147] on div "Select Activation" at bounding box center [361, 149] width 52 height 8
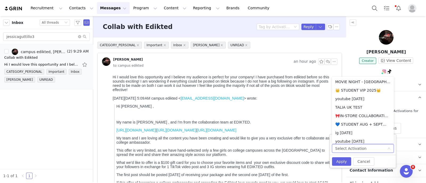
scroll to position [87, 0]
click at [300, 124] on li "💙 STUDENT AUG + SEPT💙 2025" at bounding box center [363, 123] width 62 height 9
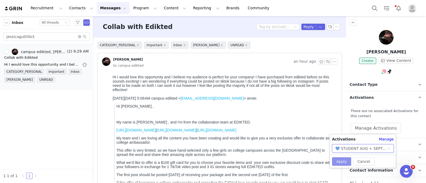
click at [300, 160] on button "Apply" at bounding box center [341, 162] width 19 height 9
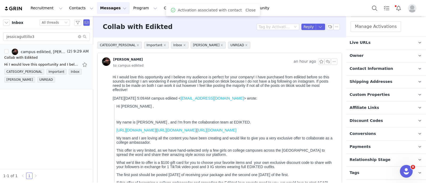
scroll to position [109, 0]
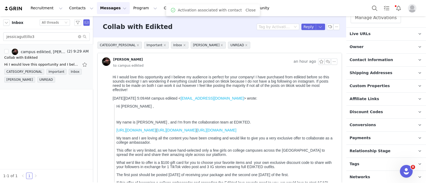
click at [300, 149] on span "Relationship Stage" at bounding box center [370, 152] width 41 height 6
click at [300, 178] on button "Change Stage" at bounding box center [370, 182] width 39 height 10
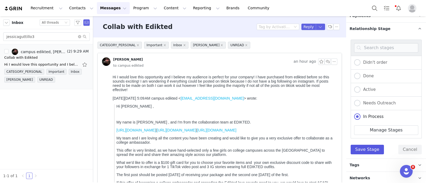
scroll to position [232, 0]
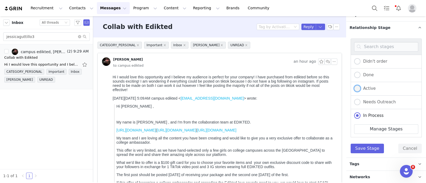
click at [300, 88] on span "Active" at bounding box center [367, 88] width 15 height 5
click at [300, 88] on input "Active" at bounding box center [357, 88] width 6 height 7
radio input "true"
radio input "false"
click at [300, 149] on button "Save Stage" at bounding box center [367, 149] width 33 height 10
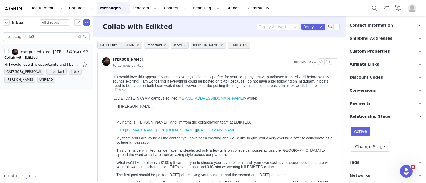
scroll to position [142, 0]
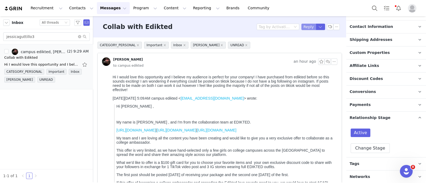
click at [300, 27] on button "Reply" at bounding box center [308, 27] width 15 height 6
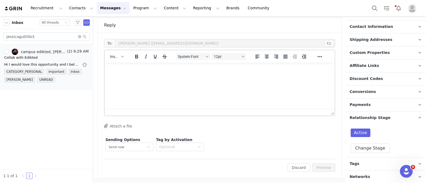
scroll to position [0, 0]
click at [120, 55] on div "button" at bounding box center [122, 56] width 4 height 3
click at [125, 66] on div "Insert Template" at bounding box center [136, 65] width 48 height 6
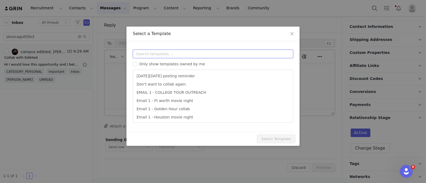
click at [165, 55] on input "text" at bounding box center [213, 54] width 160 height 9
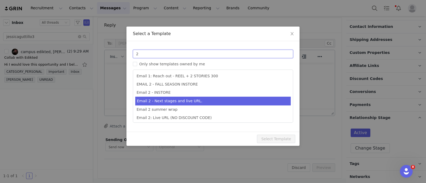
type input "2"
type input "Collab with Edikted"
click at [164, 104] on li "Email 2 - Next stages and live URL." at bounding box center [212, 101] width 155 height 9
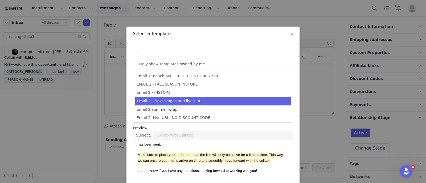
scroll to position [53, 0]
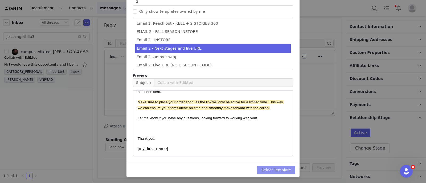
click at [284, 170] on button "Select Template" at bounding box center [276, 170] width 38 height 9
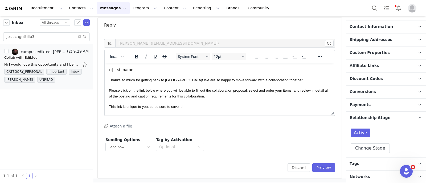
scroll to position [0, 0]
click at [300, 169] on button "Preview" at bounding box center [323, 168] width 23 height 9
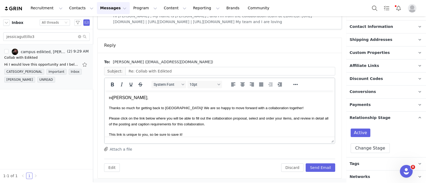
click at [179, 115] on body "Hi Jessica , Thanks so much for getting back to us! We are so happy to move for…" at bounding box center [219, 176] width 221 height 163
click at [280, 109] on p "Thanks so much for getting back to us! We are so happy to move forward with a c…" at bounding box center [219, 108] width 221 height 6
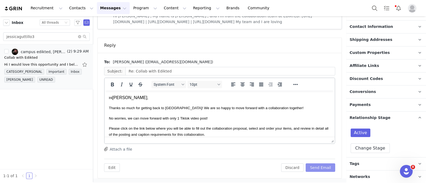
click at [300, 165] on button "Send Email" at bounding box center [321, 168] width 30 height 9
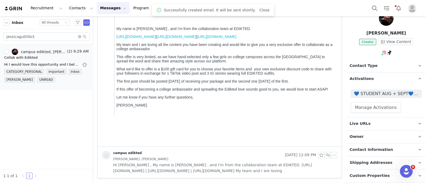
scroll to position [18, 0]
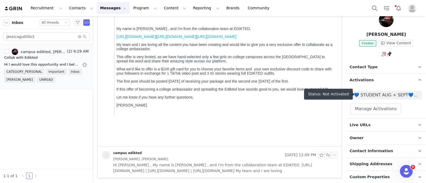
click at [300, 96] on span "💙 STUDENT AUG + SEPT💙 2025" at bounding box center [386, 95] width 65 height 6
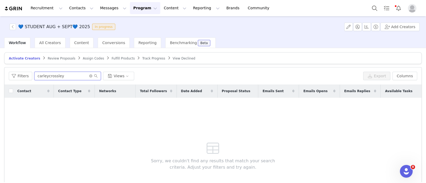
click at [46, 72] on input "carleycrossley" at bounding box center [67, 76] width 67 height 9
paste input "jessicaguttillo3"
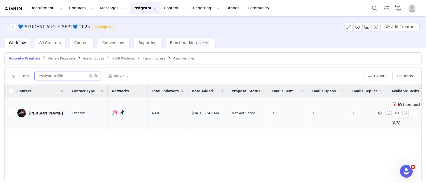
type input "jessicaguttillo3"
click at [10, 111] on input "checkbox" at bounding box center [11, 113] width 4 height 4
checkbox input "true"
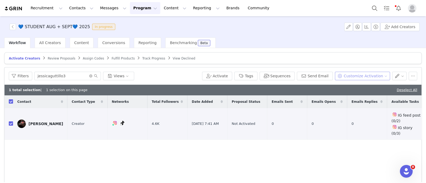
click at [300, 74] on button "Customize Activation" at bounding box center [362, 76] width 55 height 9
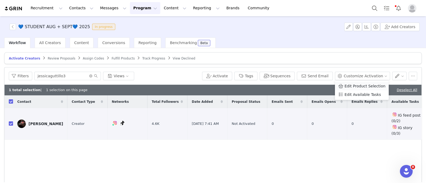
click at [300, 86] on span "Edit Product Selection" at bounding box center [364, 86] width 41 height 6
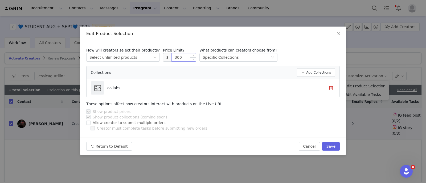
click at [172, 59] on input "300" at bounding box center [184, 58] width 24 height 8
click at [300, 149] on button "Save" at bounding box center [331, 146] width 18 height 9
type input "300"
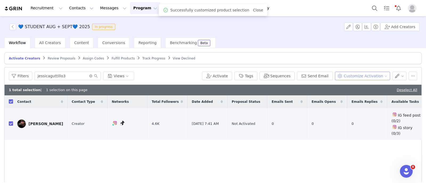
click at [300, 78] on button "Customize Activation" at bounding box center [362, 76] width 55 height 9
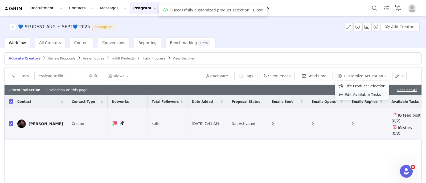
click at [300, 96] on span "Edit Available Tasks" at bounding box center [362, 95] width 36 height 6
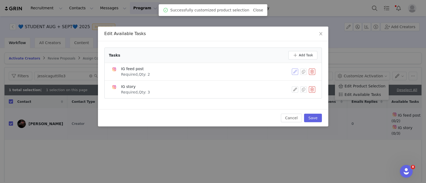
click at [294, 73] on button "button" at bounding box center [295, 72] width 6 height 6
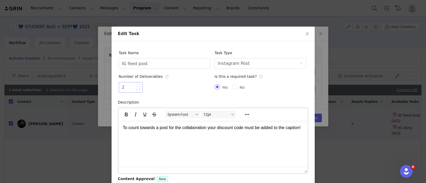
type input "1"
click at [139, 91] on icon "icon: down" at bounding box center [140, 90] width 2 height 2
click at [158, 64] on input "IG feed post" at bounding box center [165, 63] width 92 height 11
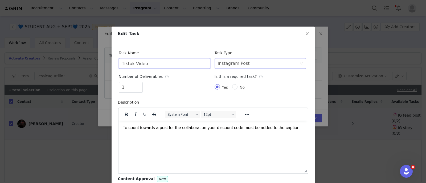
type input "Tiktok Video"
click at [281, 65] on div "Select task type Instagram Post" at bounding box center [259, 64] width 82 height 10
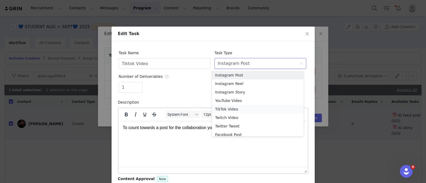
click at [232, 107] on li "TikTok Video" at bounding box center [258, 109] width 92 height 9
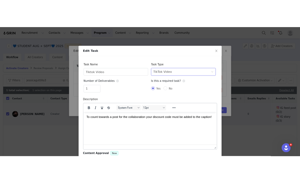
scroll to position [50, 0]
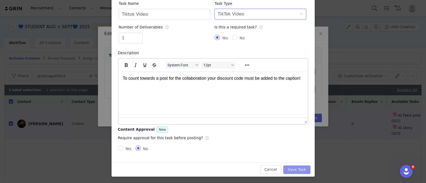
click at [295, 172] on button "Save Task" at bounding box center [296, 170] width 27 height 9
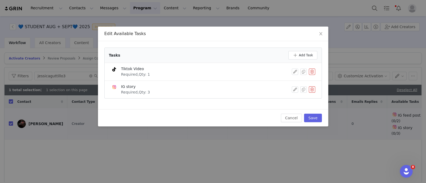
click at [300, 87] on button "button" at bounding box center [312, 90] width 6 height 6
click at [288, 96] on button "Delete" at bounding box center [292, 99] width 21 height 9
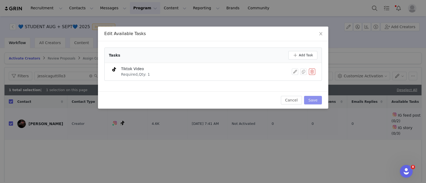
click at [300, 101] on button "Save" at bounding box center [313, 100] width 18 height 9
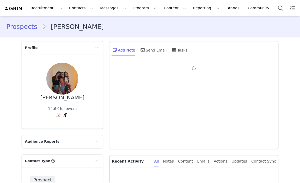
type input "+1 ([GEOGRAPHIC_DATA])"
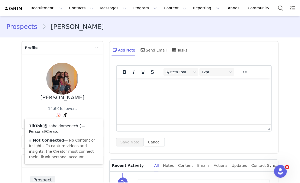
click at [59, 125] on link "@isabeldomenech_" at bounding box center [62, 126] width 36 height 4
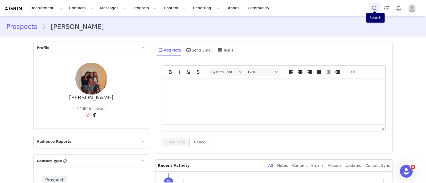
click at [300, 3] on button "Search" at bounding box center [375, 8] width 12 height 12
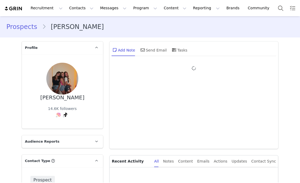
type input "+1 ([GEOGRAPHIC_DATA])"
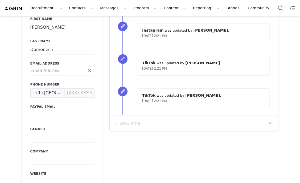
scroll to position [233, 0]
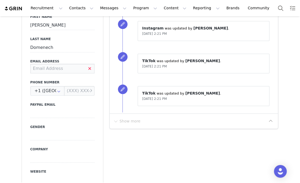
click at [76, 70] on input at bounding box center [62, 69] width 64 height 10
type input "[EMAIL_ADDRESS][DOMAIN_NAME]"
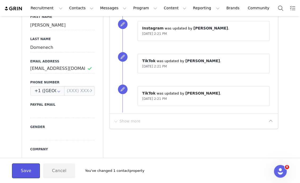
click at [30, 174] on button "Save" at bounding box center [26, 171] width 28 height 15
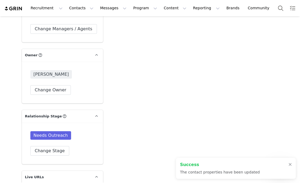
scroll to position [865, 0]
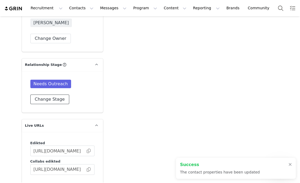
click at [47, 98] on button "Change Stage" at bounding box center [49, 100] width 39 height 10
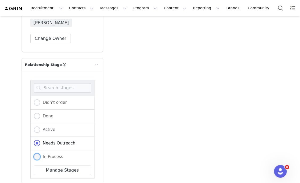
click at [47, 158] on label "In Process" at bounding box center [49, 157] width 30 height 7
click at [40, 158] on input "In Process" at bounding box center [37, 157] width 6 height 7
radio input "true"
radio input "false"
radio input "true"
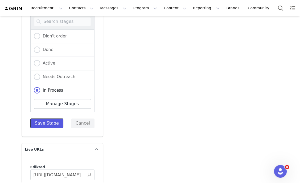
click at [48, 124] on button "Save Stage" at bounding box center [46, 124] width 33 height 10
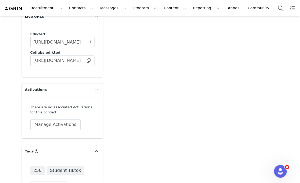
scroll to position [994, 0]
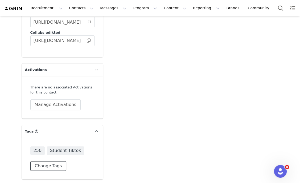
click at [40, 166] on button "Change Tags" at bounding box center [48, 167] width 36 height 10
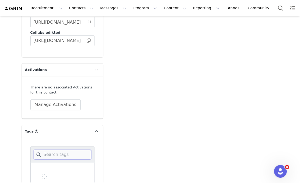
click at [65, 154] on input at bounding box center [62, 155] width 57 height 10
click at [55, 168] on div "UMiami" at bounding box center [62, 169] width 64 height 13
click at [50, 170] on span "UMiami" at bounding box center [47, 169] width 17 height 5
click at [39, 167] on input "UMiami" at bounding box center [39, 167] width 0 height 0
click at [63, 154] on input "umi" at bounding box center [62, 155] width 57 height 10
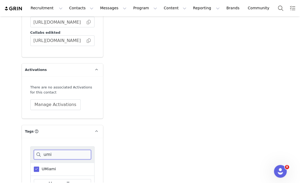
click at [63, 154] on input "umi" at bounding box center [62, 155] width 57 height 10
type input "flor"
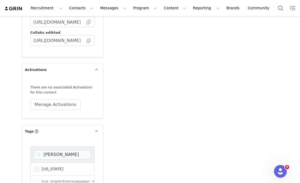
click at [45, 167] on span "[US_STATE]" at bounding box center [51, 169] width 24 height 5
click at [39, 167] on input "[US_STATE]" at bounding box center [39, 167] width 0 height 0
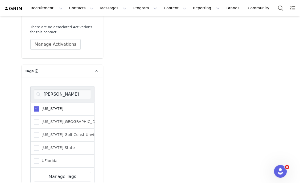
scroll to position [1085, 0]
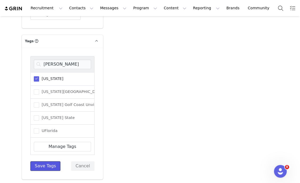
click at [48, 162] on button "Save Tags" at bounding box center [45, 167] width 30 height 10
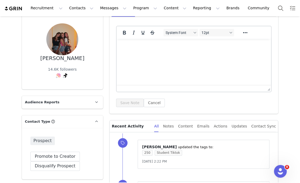
scroll to position [0, 0]
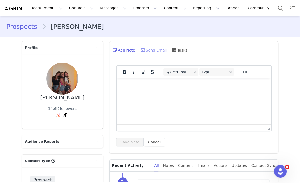
click at [151, 51] on div "Send Email" at bounding box center [152, 50] width 27 height 13
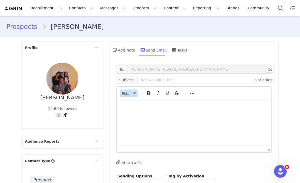
click at [128, 92] on button "Insert" at bounding box center [129, 93] width 18 height 7
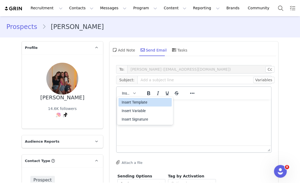
click at [138, 104] on div "Insert Template" at bounding box center [146, 102] width 48 height 6
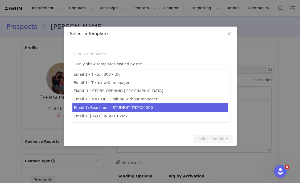
click at [145, 106] on li "Email 1: Reach out - STUDENT TIKTOK 300" at bounding box center [149, 108] width 155 height 9
type input "Collab with Edikted"
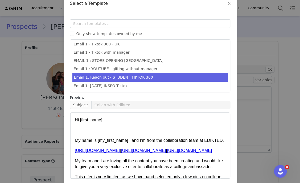
scroll to position [53, 0]
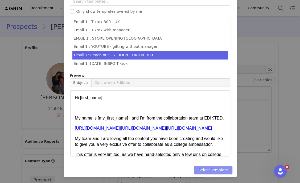
click at [210, 171] on button "Select Template" at bounding box center [213, 170] width 38 height 9
type input "Collab with Edikted"
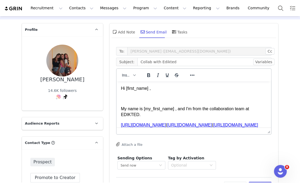
scroll to position [33, 0]
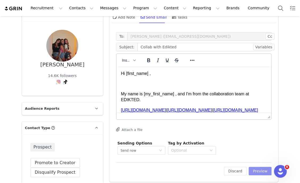
click at [254, 171] on button "Preview" at bounding box center [260, 171] width 23 height 9
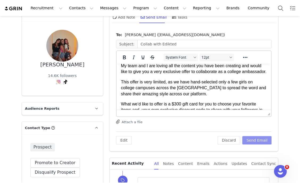
scroll to position [66, 0]
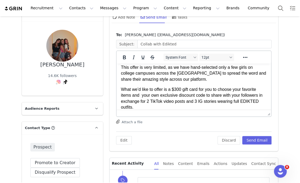
click at [178, 95] on p "What we’d like to offer is a $300 gift card for you to choose your favorite ite…" at bounding box center [194, 99] width 146 height 24
click at [253, 136] on button "Send Email" at bounding box center [257, 140] width 30 height 9
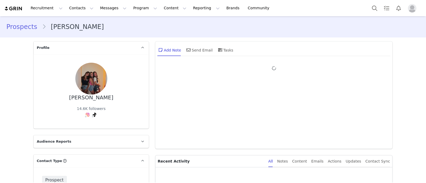
type input "+1 ([GEOGRAPHIC_DATA])"
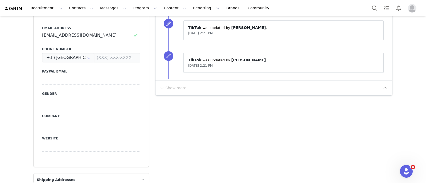
scroll to position [233, 0]
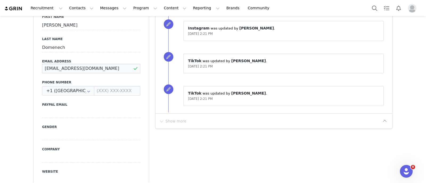
click at [79, 64] on input "[EMAIL_ADDRESS][DOMAIN_NAME]" at bounding box center [91, 69] width 98 height 10
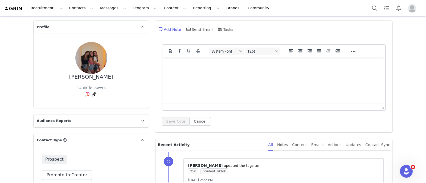
scroll to position [0, 0]
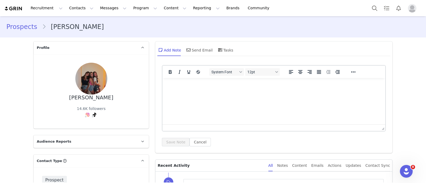
click at [204, 52] on div "Send Email" at bounding box center [198, 50] width 27 height 13
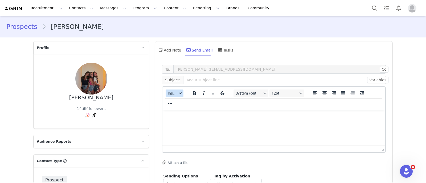
click at [178, 92] on div "button" at bounding box center [180, 93] width 4 height 3
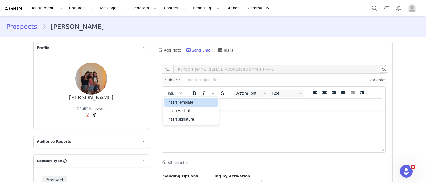
click at [184, 100] on div "Insert Template" at bounding box center [191, 102] width 48 height 6
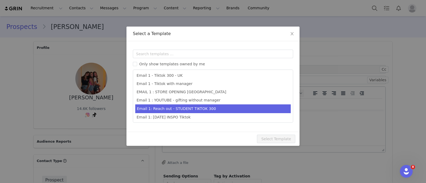
click at [192, 108] on li "Email 1: Reach out - STUDENT TIKTOK 300" at bounding box center [212, 109] width 155 height 9
type input "Collab with Edikted"
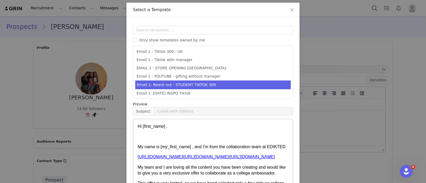
scroll to position [53, 0]
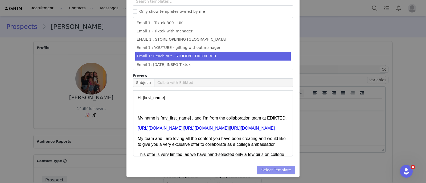
click at [282, 170] on button "Select Template" at bounding box center [276, 170] width 38 height 9
type input "Collab with Edikted"
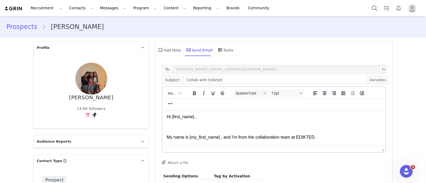
scroll to position [100, 0]
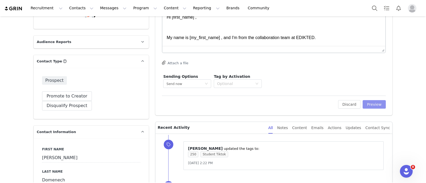
click at [371, 100] on button "Preview" at bounding box center [374, 104] width 23 height 9
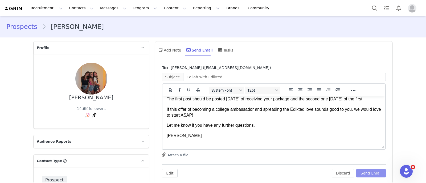
scroll to position [66, 0]
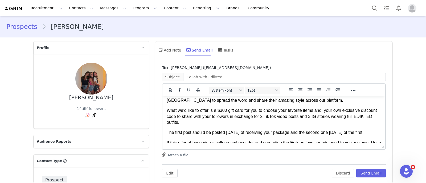
click at [223, 110] on p "What we’d like to offer is a $300 gift card for you to choose your favorite ite…" at bounding box center [274, 117] width 214 height 18
click at [268, 130] on p "The first post should be posted [DATE] of receiving your package and the second…" at bounding box center [274, 133] width 214 height 6
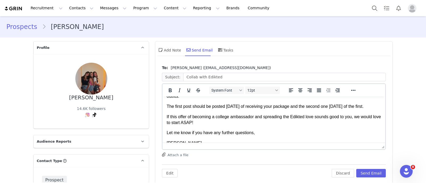
scroll to position [116, 0]
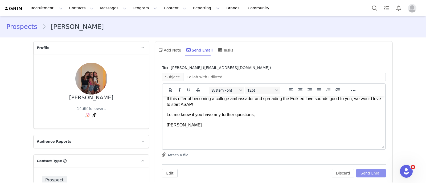
click at [369, 176] on button "Send Email" at bounding box center [371, 173] width 30 height 9
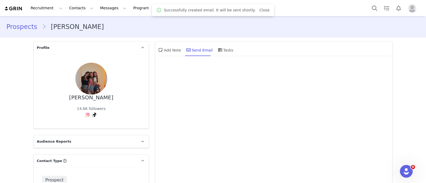
scroll to position [0, 0]
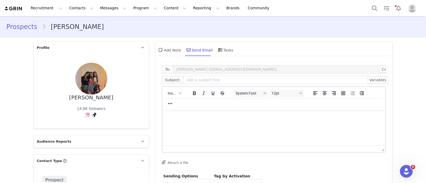
click at [365, 9] on div "Recruitment Recruitment Creator Search Curated Lists Landing Pages Web Extensio…" at bounding box center [213, 8] width 426 height 16
click at [374, 5] on button "Search" at bounding box center [375, 8] width 12 height 12
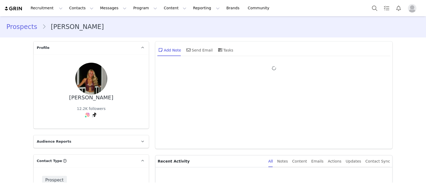
type input "+1 ([GEOGRAPHIC_DATA])"
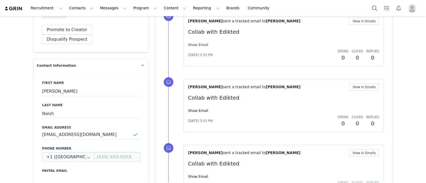
click at [190, 44] on link "Show Email" at bounding box center [198, 45] width 20 height 4
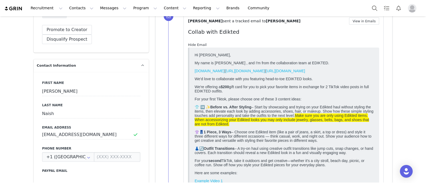
click at [190, 44] on link "Hide Email" at bounding box center [197, 45] width 19 height 4
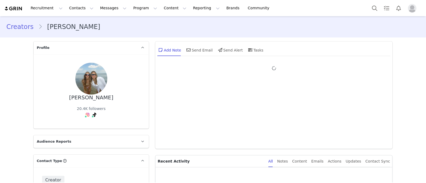
type input "+1 ([GEOGRAPHIC_DATA])"
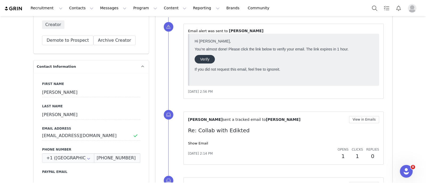
scroll to position [166, 0]
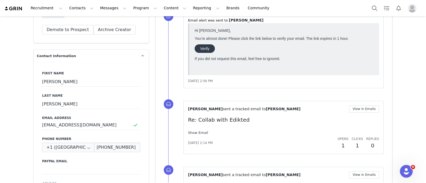
click at [196, 134] on link "Show Email" at bounding box center [198, 133] width 20 height 4
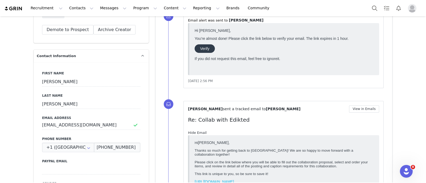
scroll to position [0, 0]
click at [196, 134] on link "Hide Email" at bounding box center [197, 133] width 19 height 4
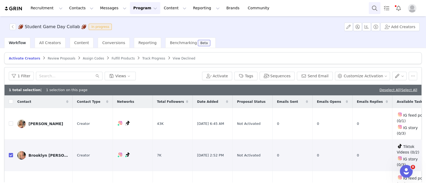
drag, startPoint x: 0, startPoint y: 0, endPoint x: 370, endPoint y: 7, distance: 370.1
click at [370, 7] on button "Search" at bounding box center [375, 8] width 12 height 12
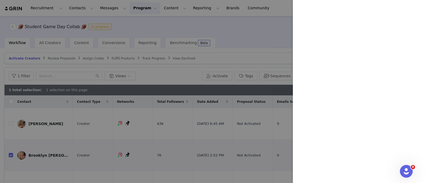
click at [196, 22] on div at bounding box center [213, 91] width 426 height 183
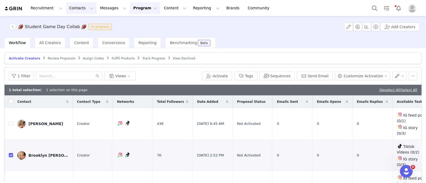
click at [80, 10] on button "Contacts Contacts" at bounding box center [81, 8] width 31 height 12
click at [78, 23] on p "Creators" at bounding box center [73, 24] width 16 height 6
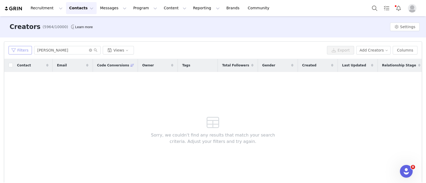
click at [18, 52] on button "Filters" at bounding box center [20, 50] width 23 height 9
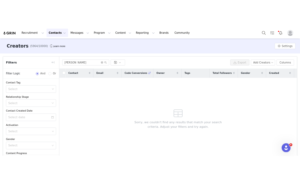
scroll to position [8, 0]
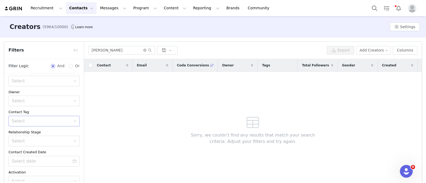
click at [44, 123] on div "Select" at bounding box center [42, 121] width 60 height 5
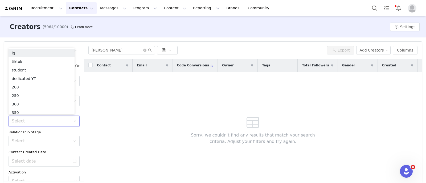
click at [44, 123] on div "Select" at bounding box center [42, 121] width 60 height 5
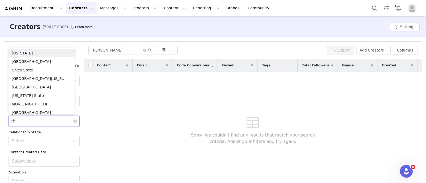
type input "c"
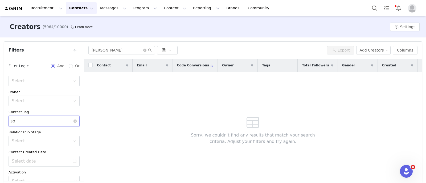
type input "s"
